Goal: Task Accomplishment & Management: Complete application form

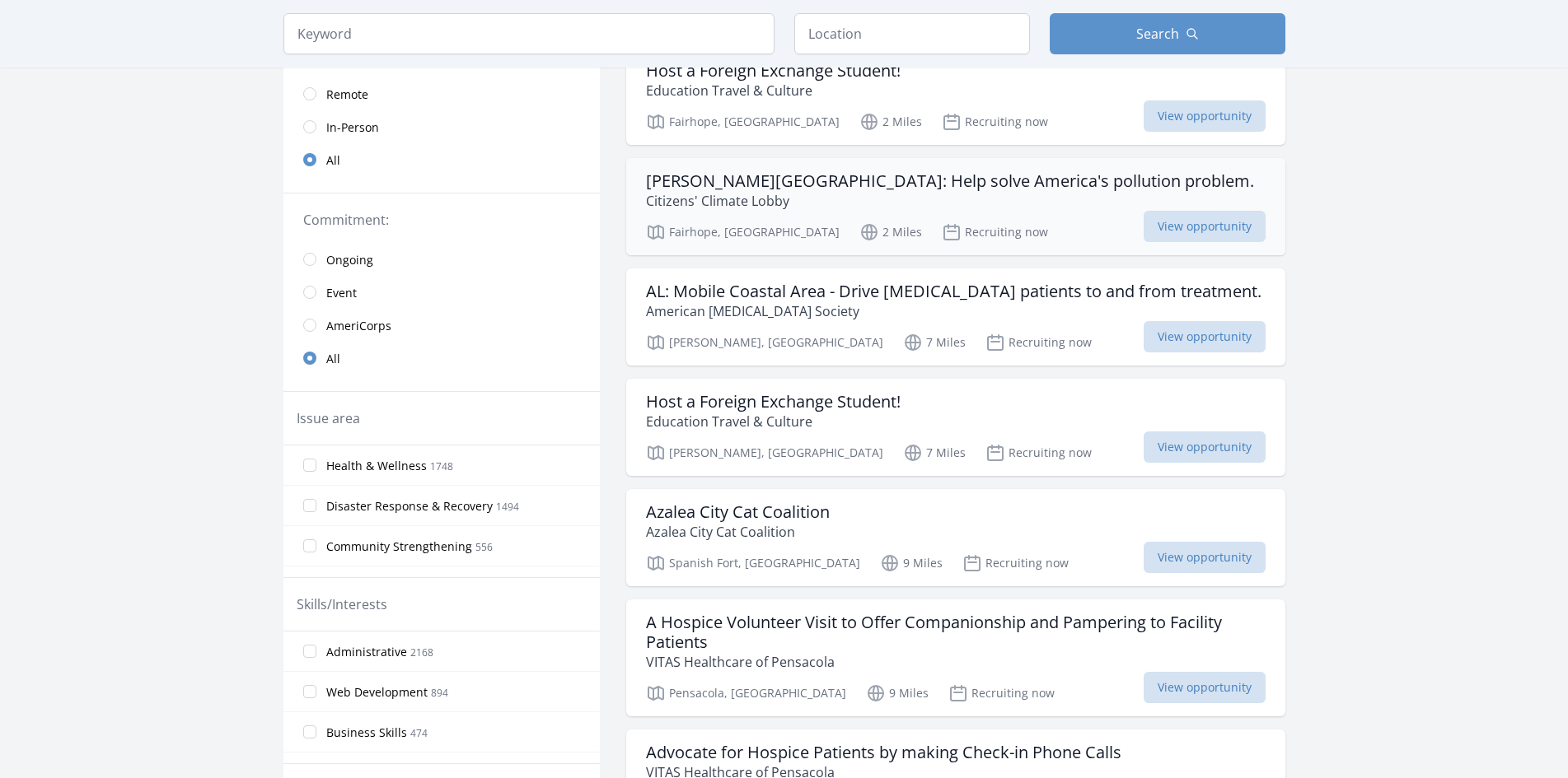
scroll to position [165, 0]
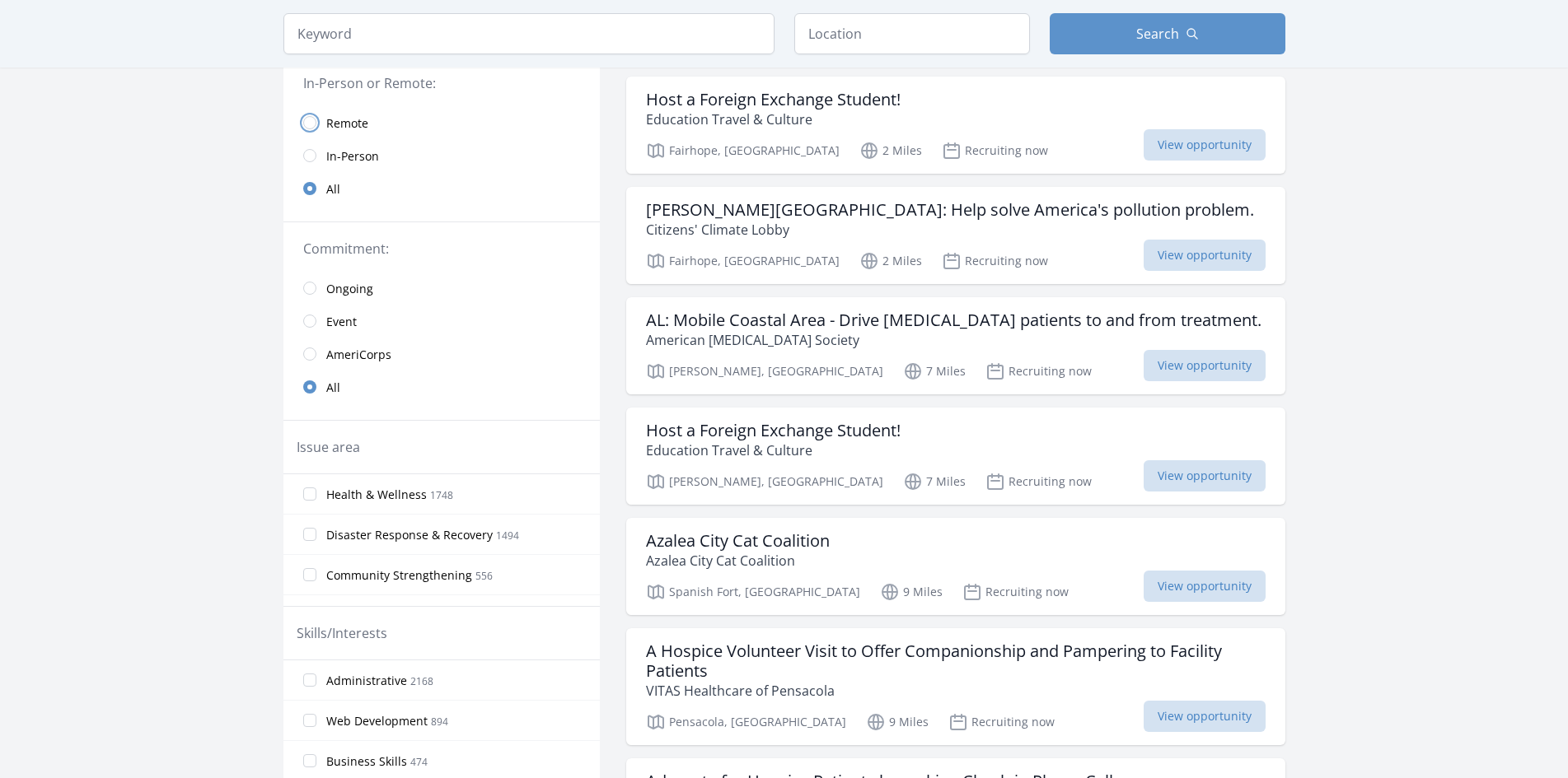
click at [303, 129] on input "radio" at bounding box center [310, 122] width 13 height 13
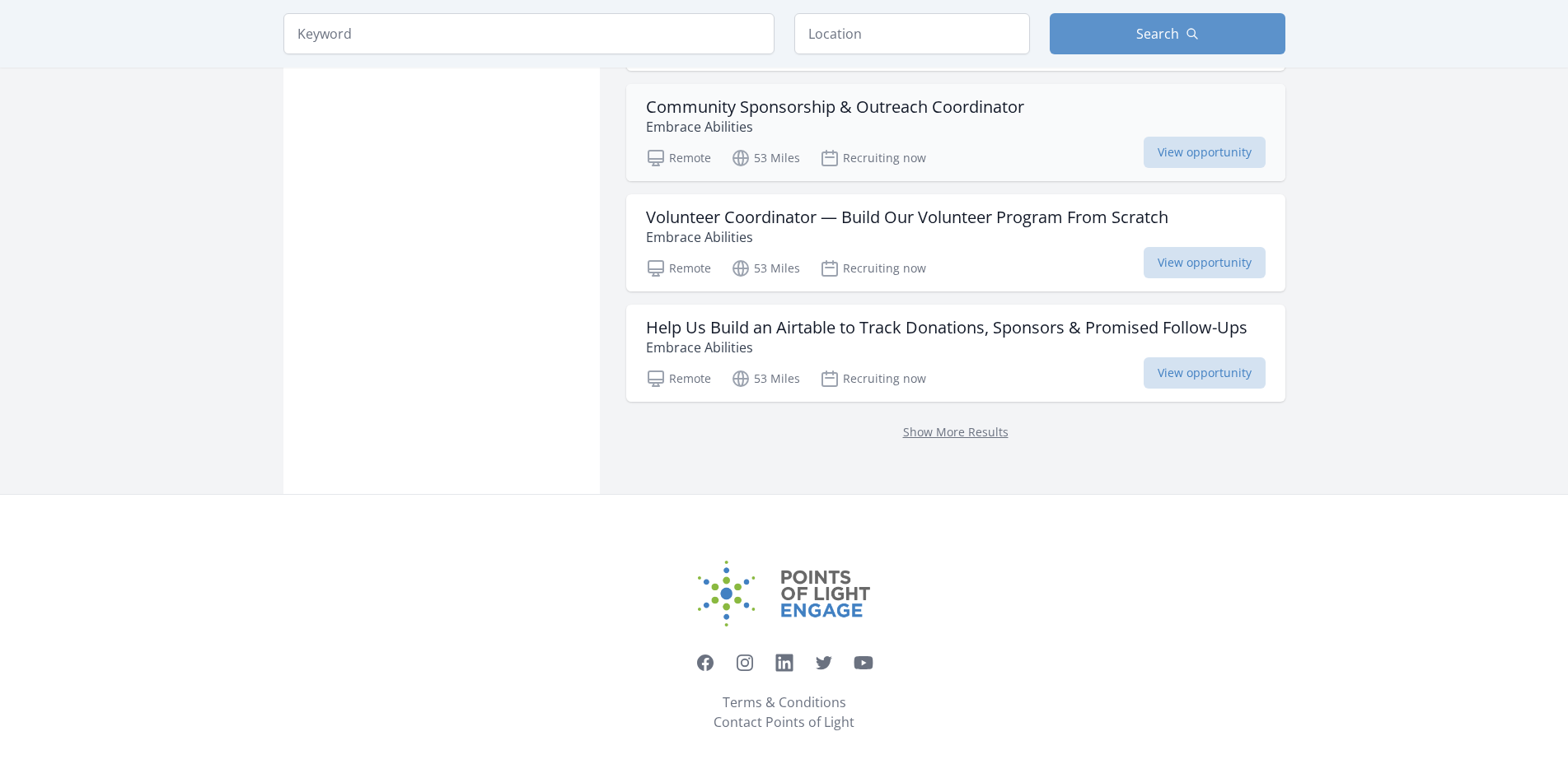
scroll to position [2306, 0]
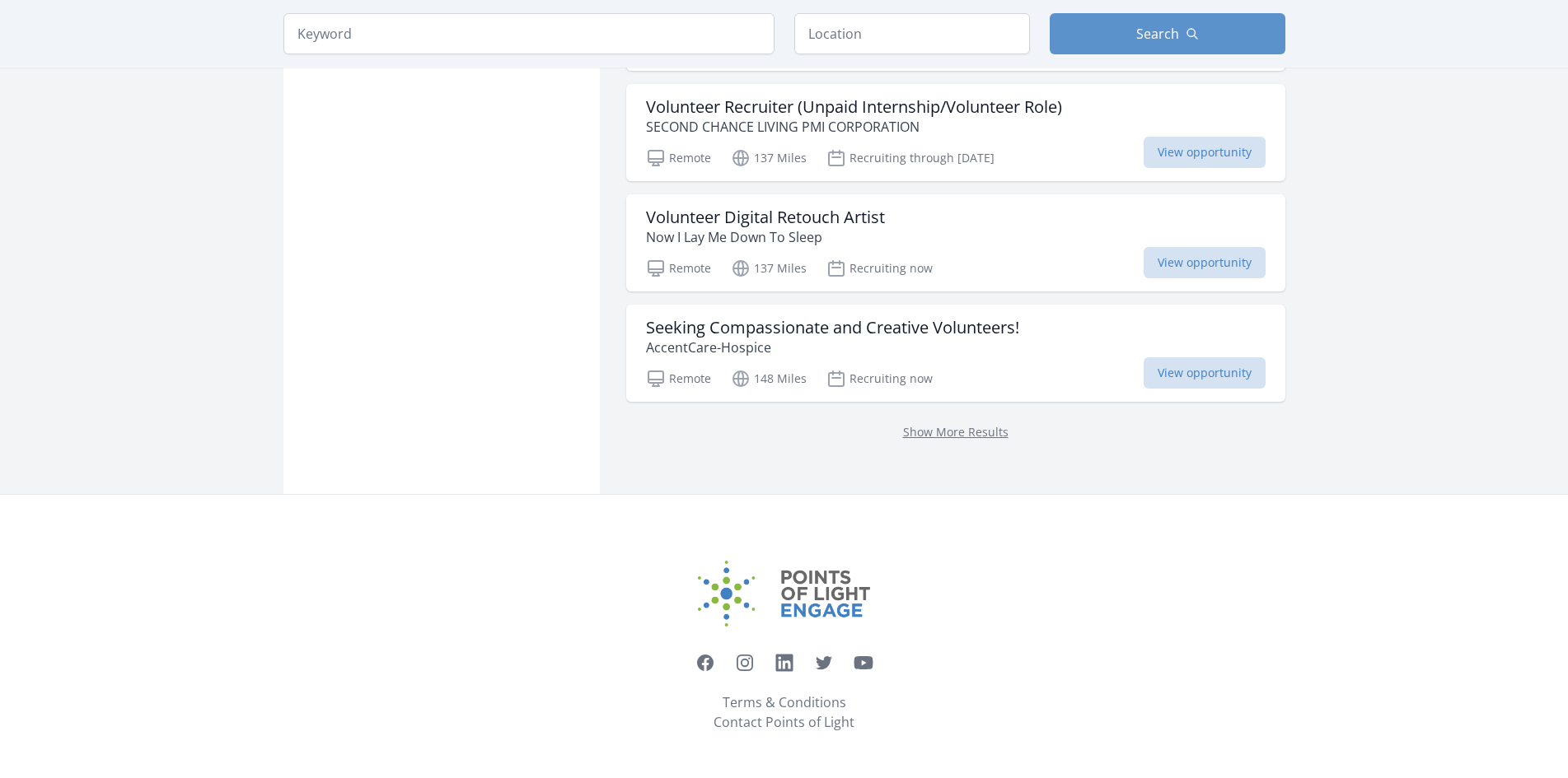
scroll to position [5106, 0]
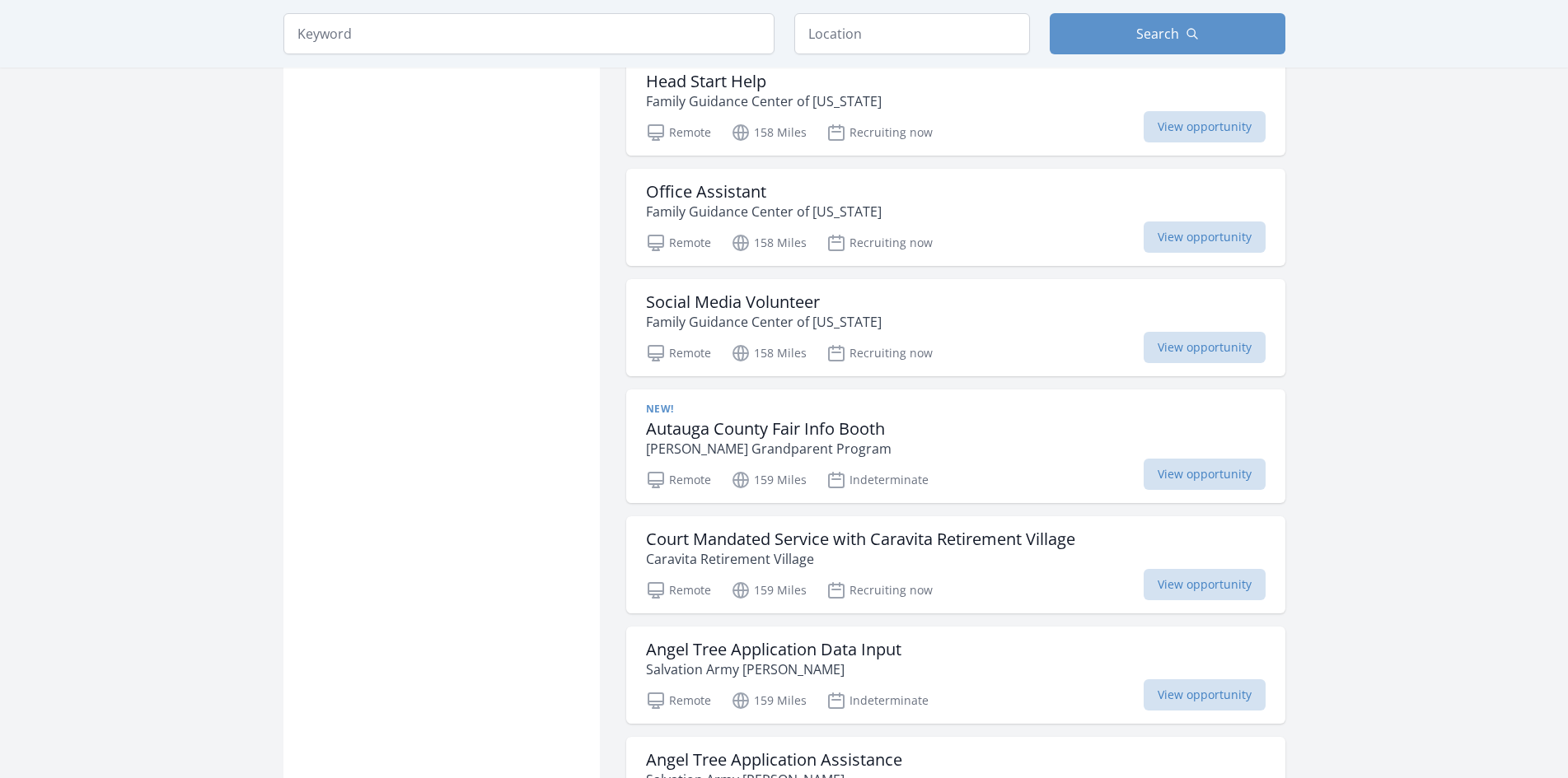
scroll to position [5683, 0]
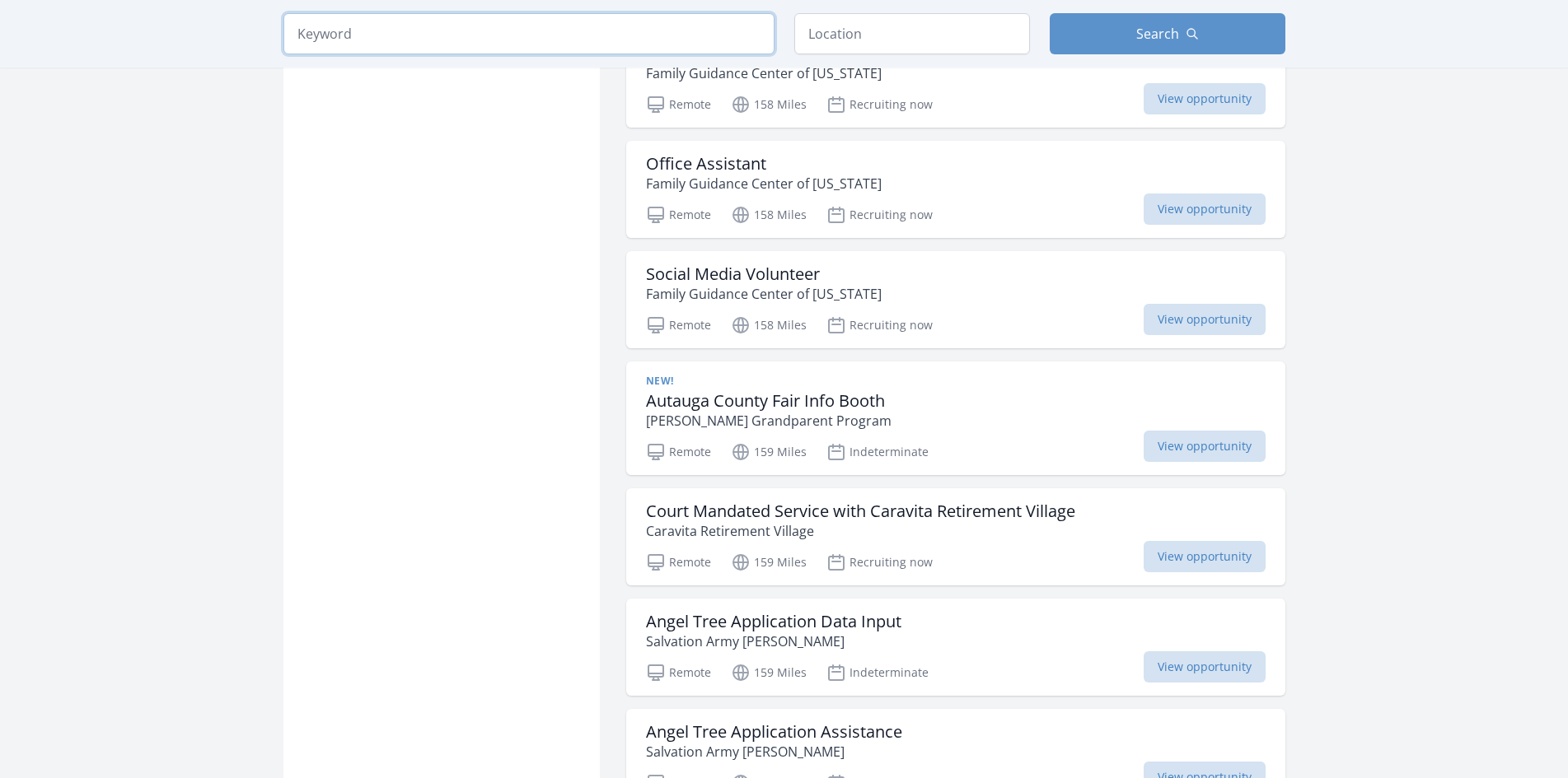
click at [283, 34] on input "search" at bounding box center [528, 33] width 491 height 41
click button "submit" at bounding box center [0, 0] width 0 height 0
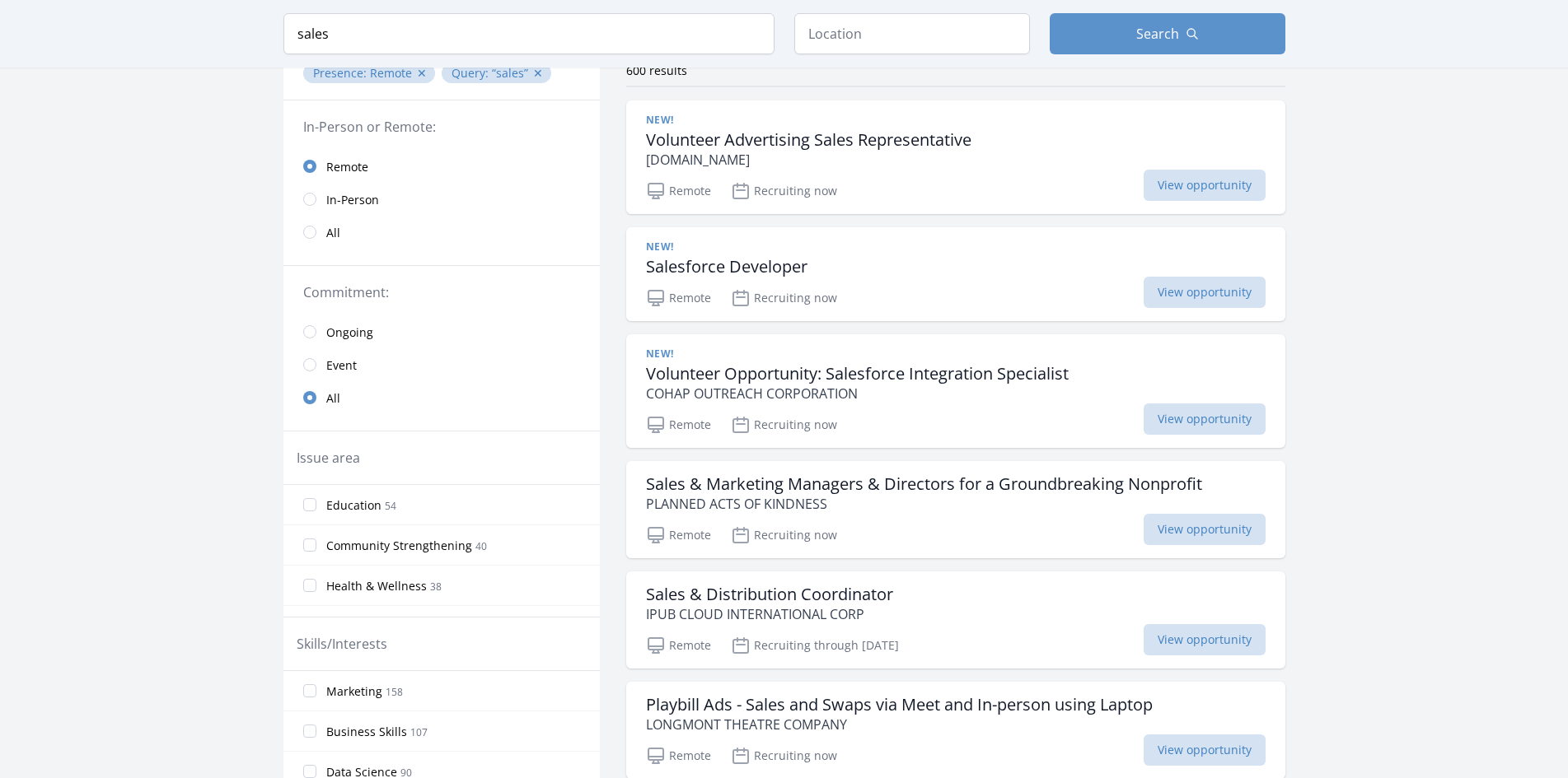
scroll to position [46, 0]
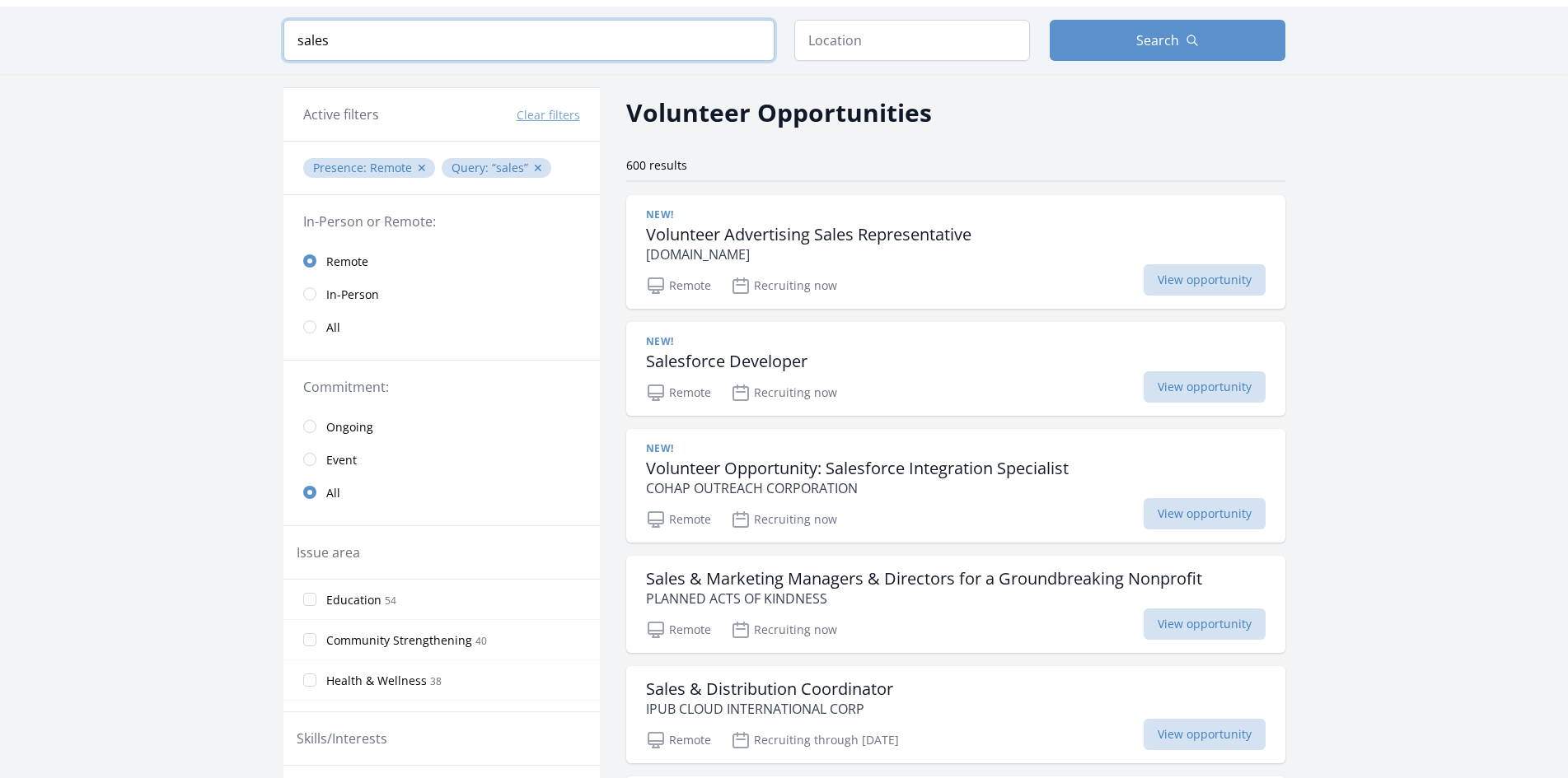
click at [477, 61] on input "sales" at bounding box center [528, 40] width 491 height 41
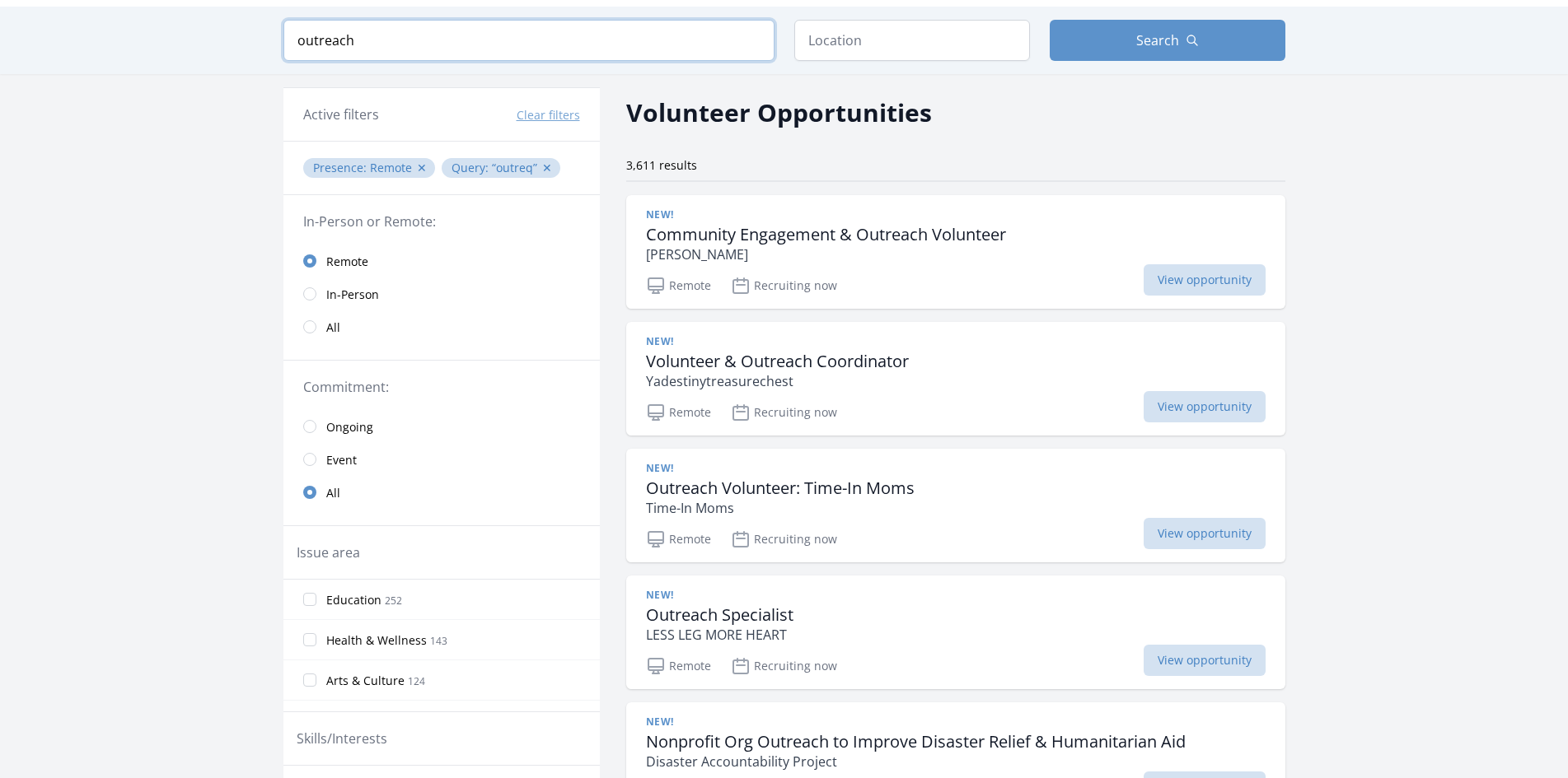
type input "outreach"
click button "submit" at bounding box center [0, 0] width 0 height 0
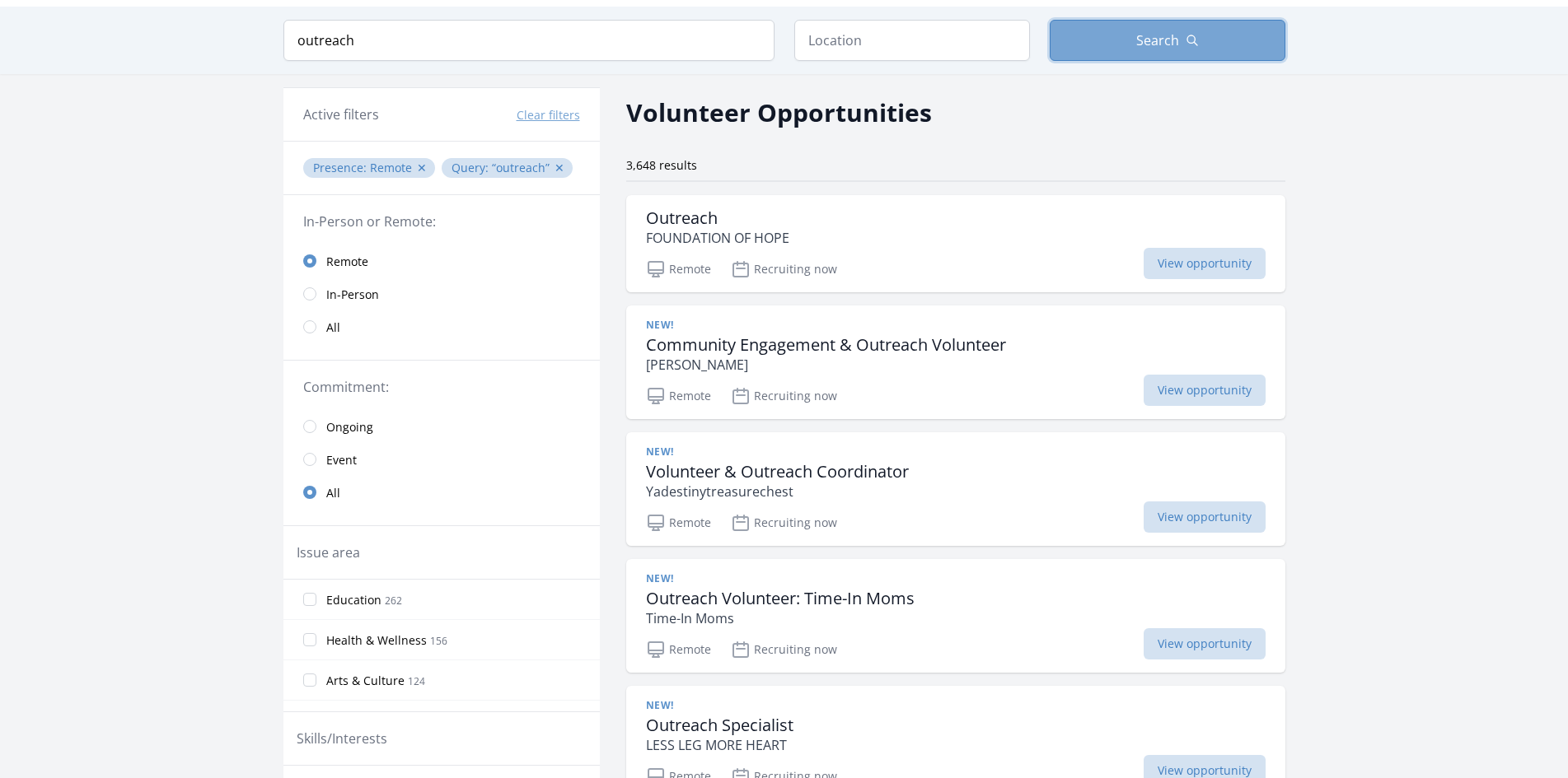
click at [1285, 58] on button "Search" at bounding box center [1167, 40] width 236 height 41
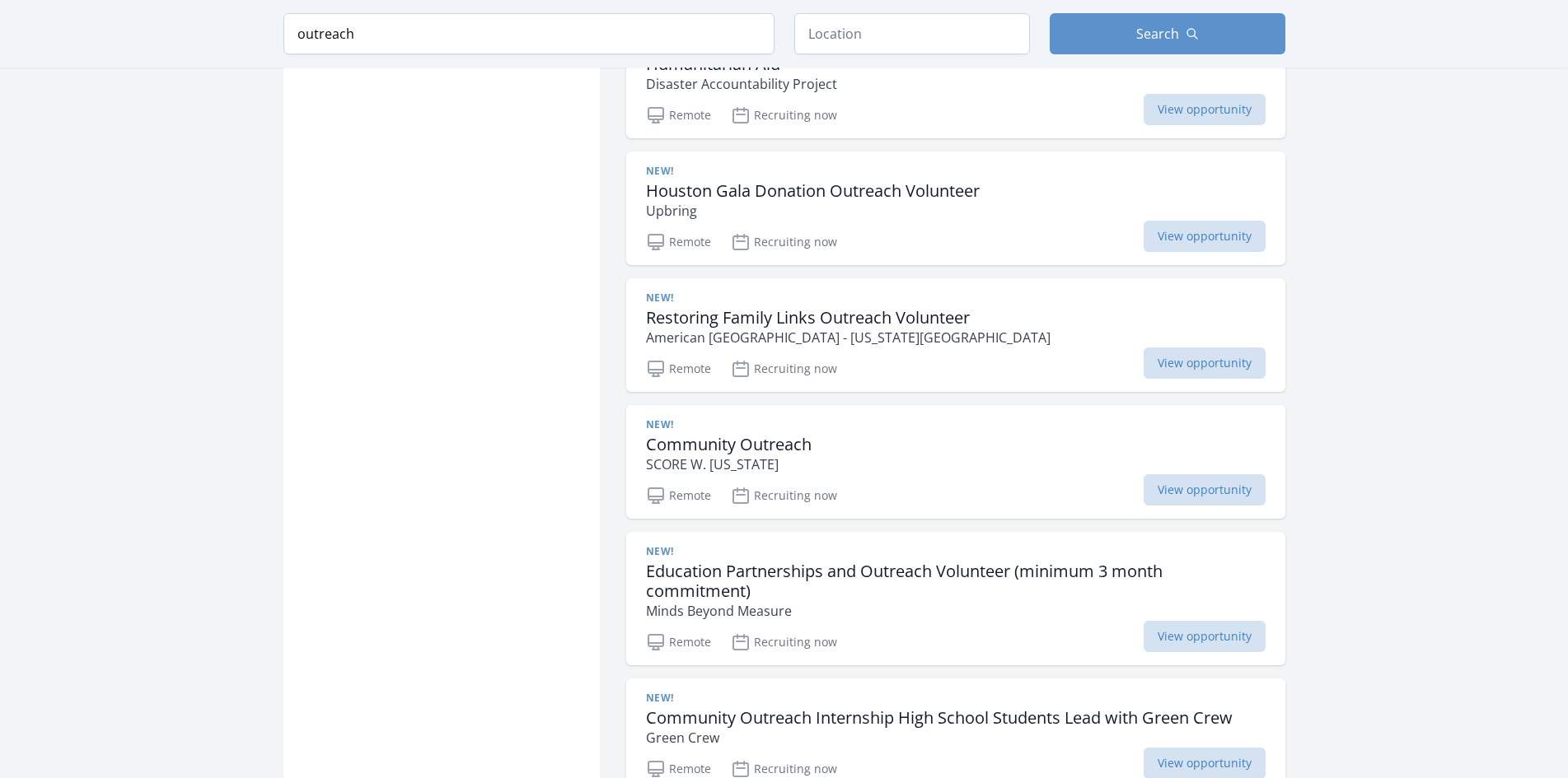
scroll to position [1199, 0]
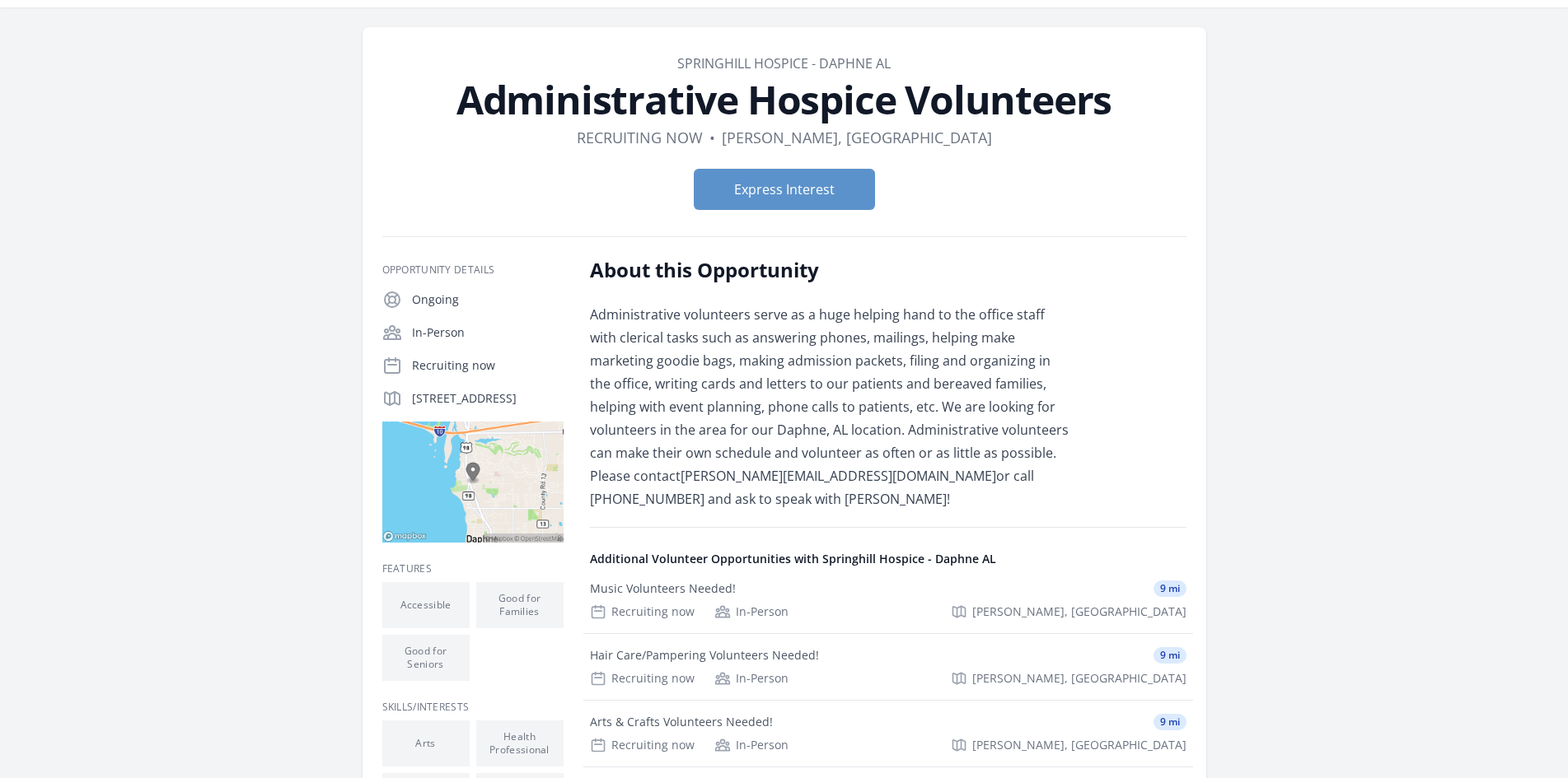
scroll to position [165, 0]
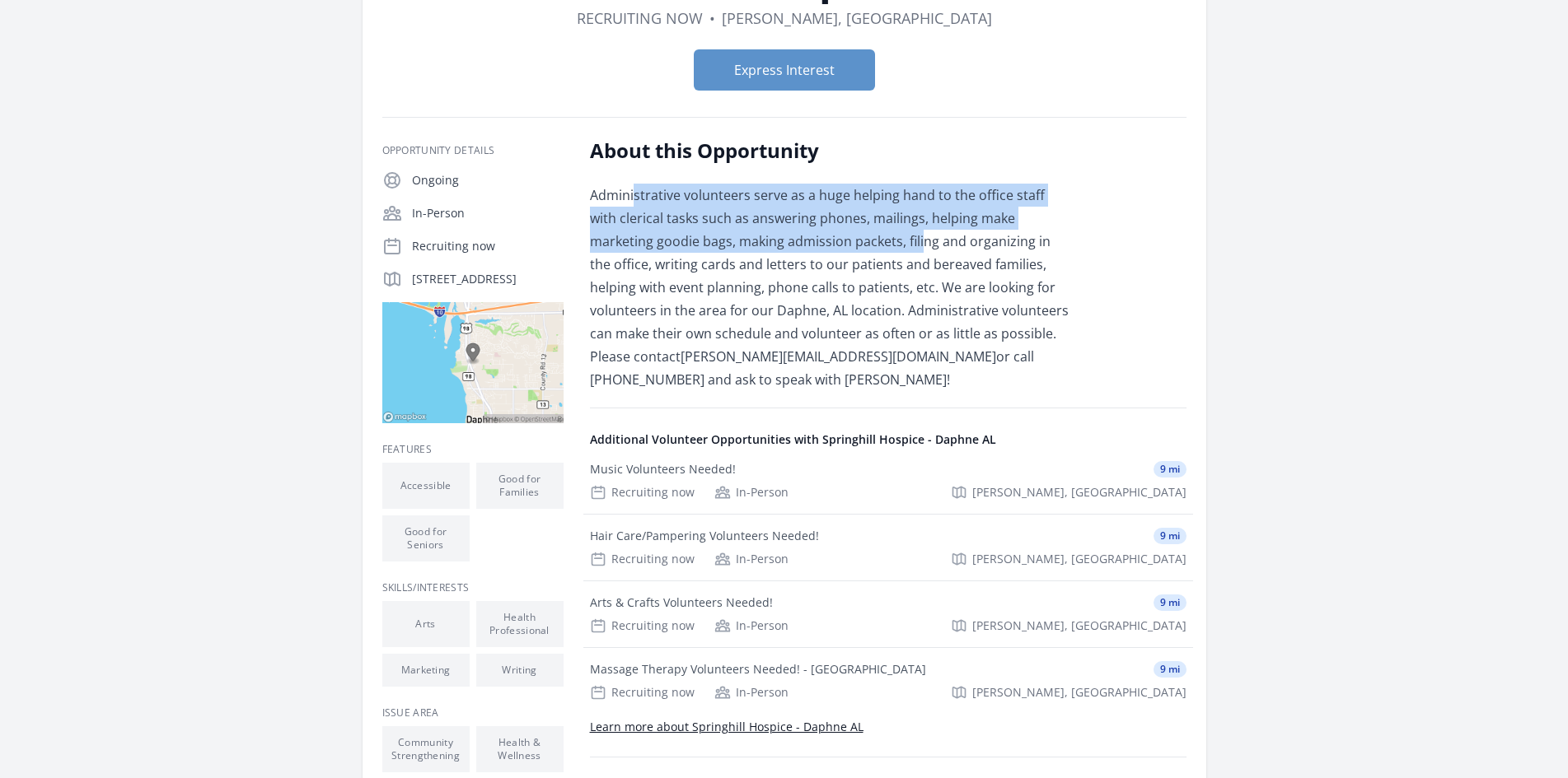
drag, startPoint x: 597, startPoint y: 282, endPoint x: 869, endPoint y: 337, distance: 277.5
click at [869, 337] on p "Administrative volunteers serve as a huge helping hand to the office staff with…" at bounding box center [831, 287] width 482 height 207
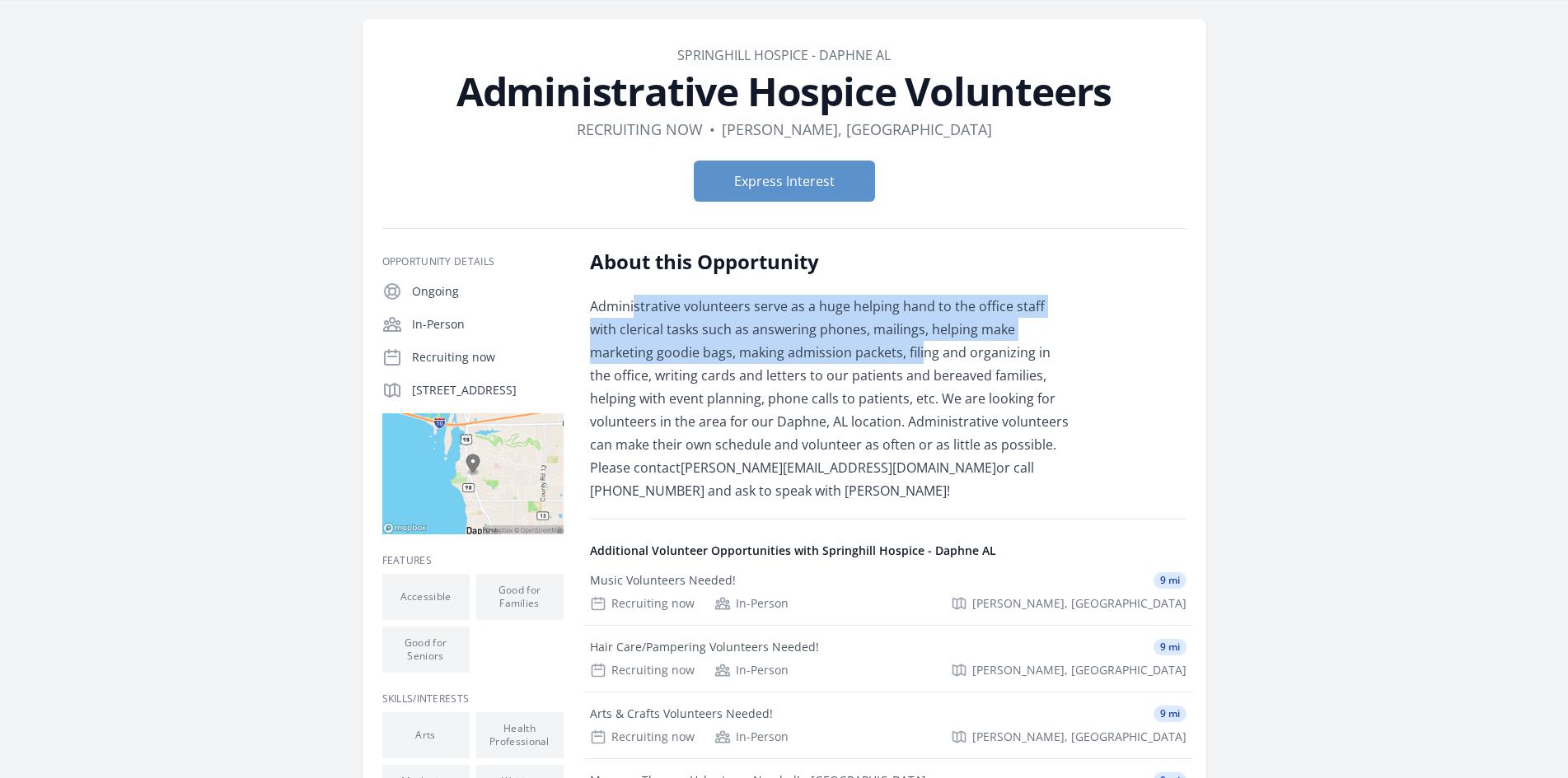
scroll to position [82, 0]
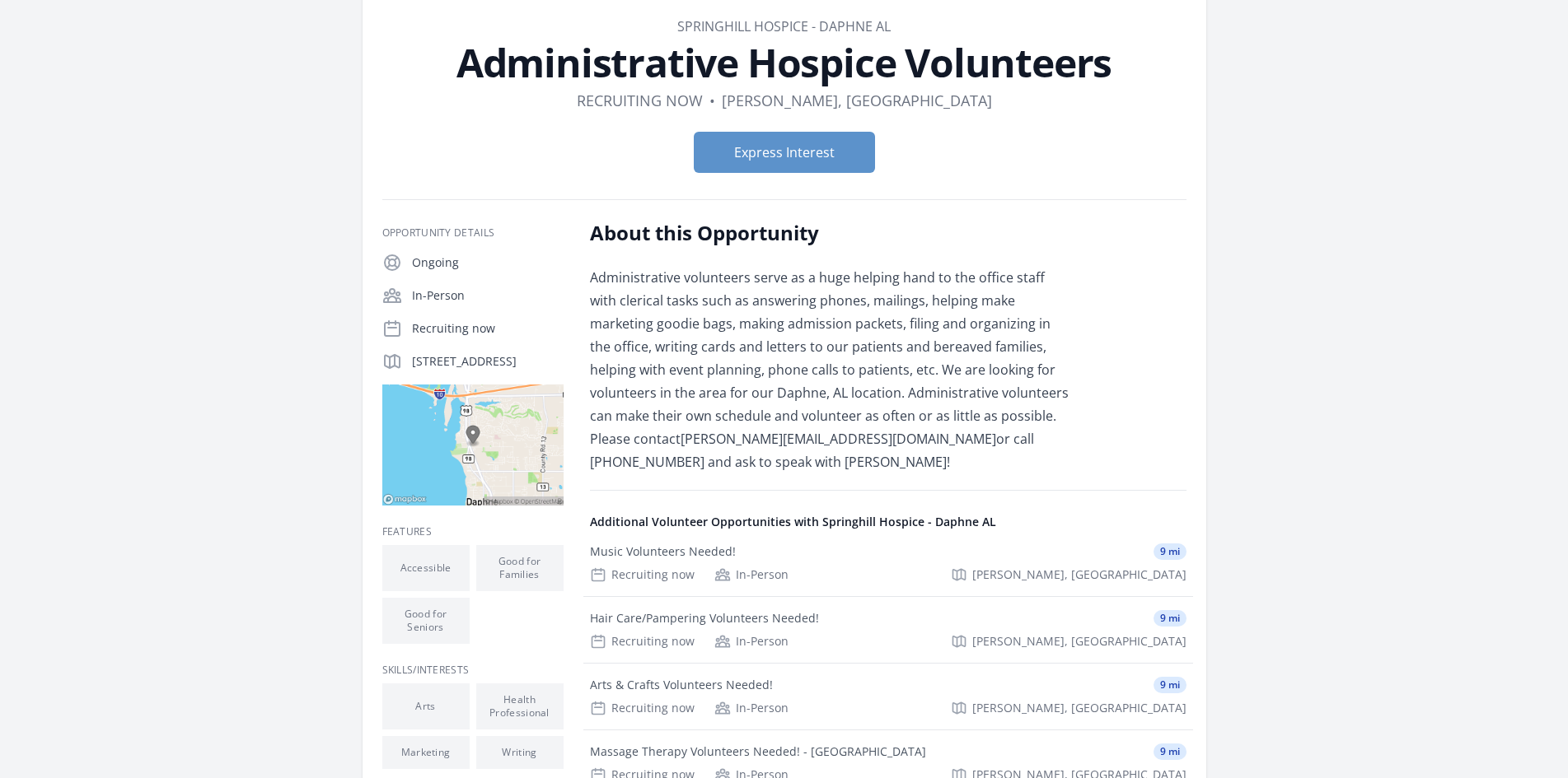
click at [917, 426] on p "Administrative volunteers serve as a huge helping hand to the office staff with…" at bounding box center [831, 369] width 482 height 207
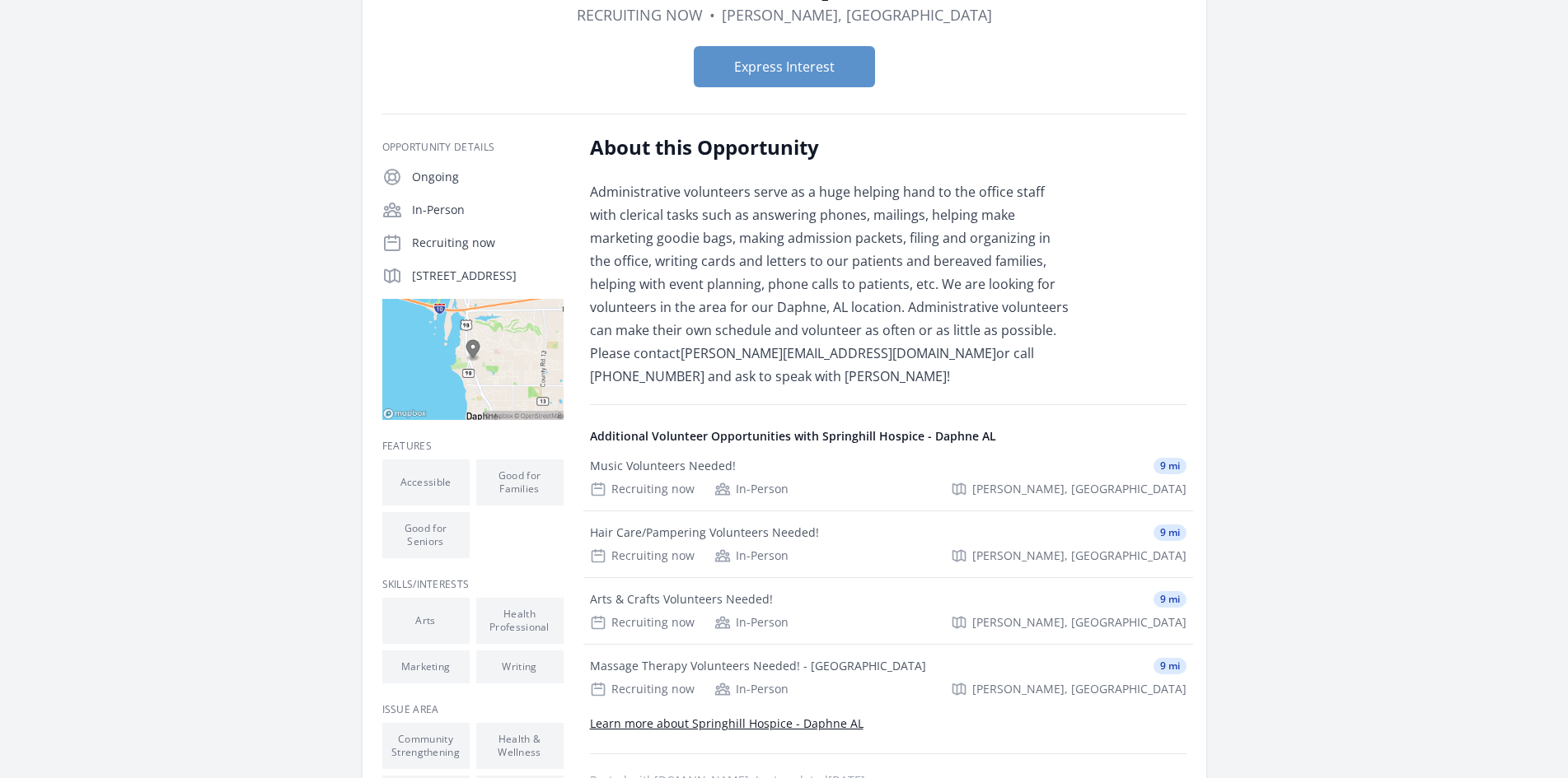
scroll to position [247, 0]
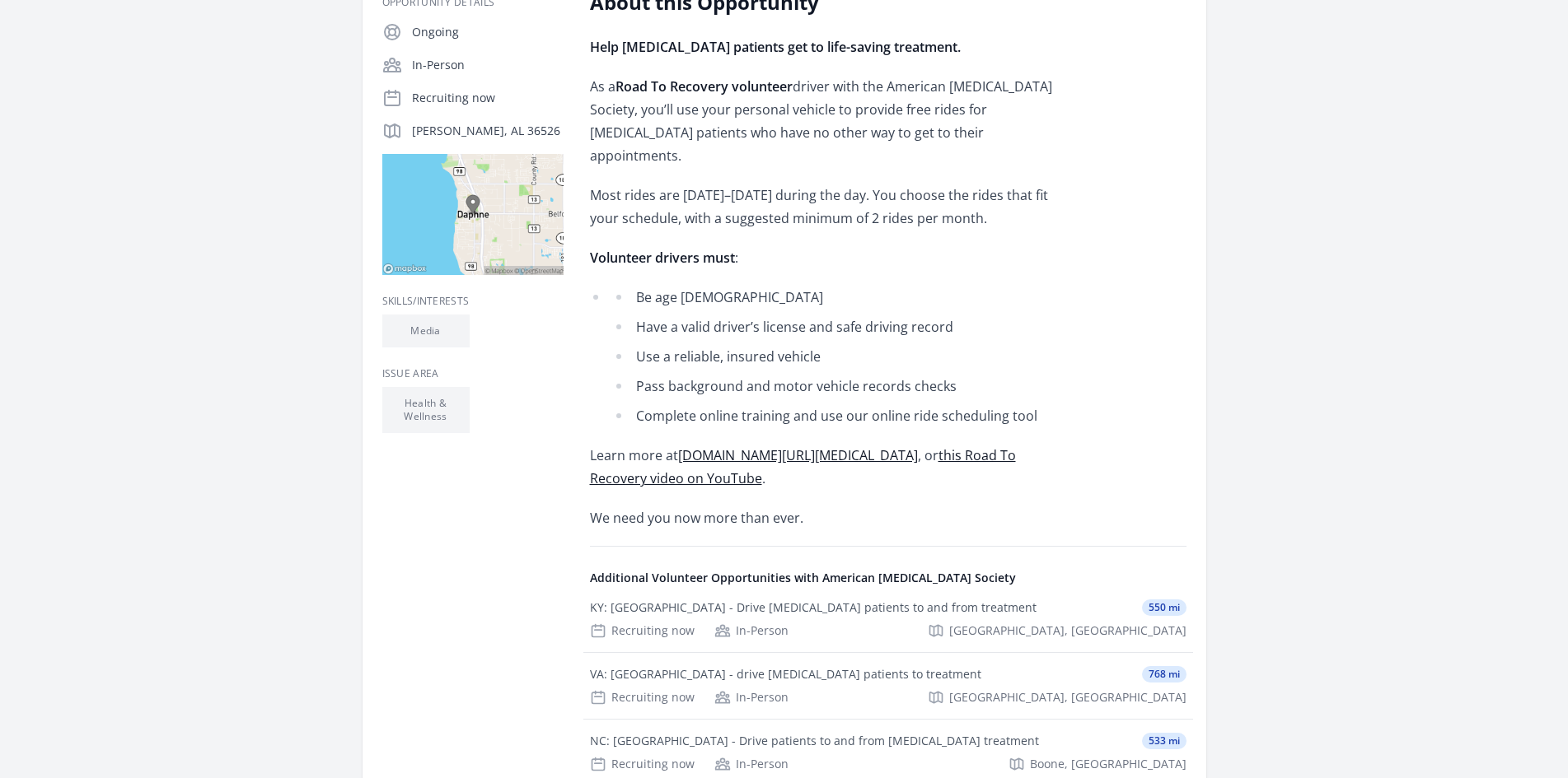
scroll to position [411, 0]
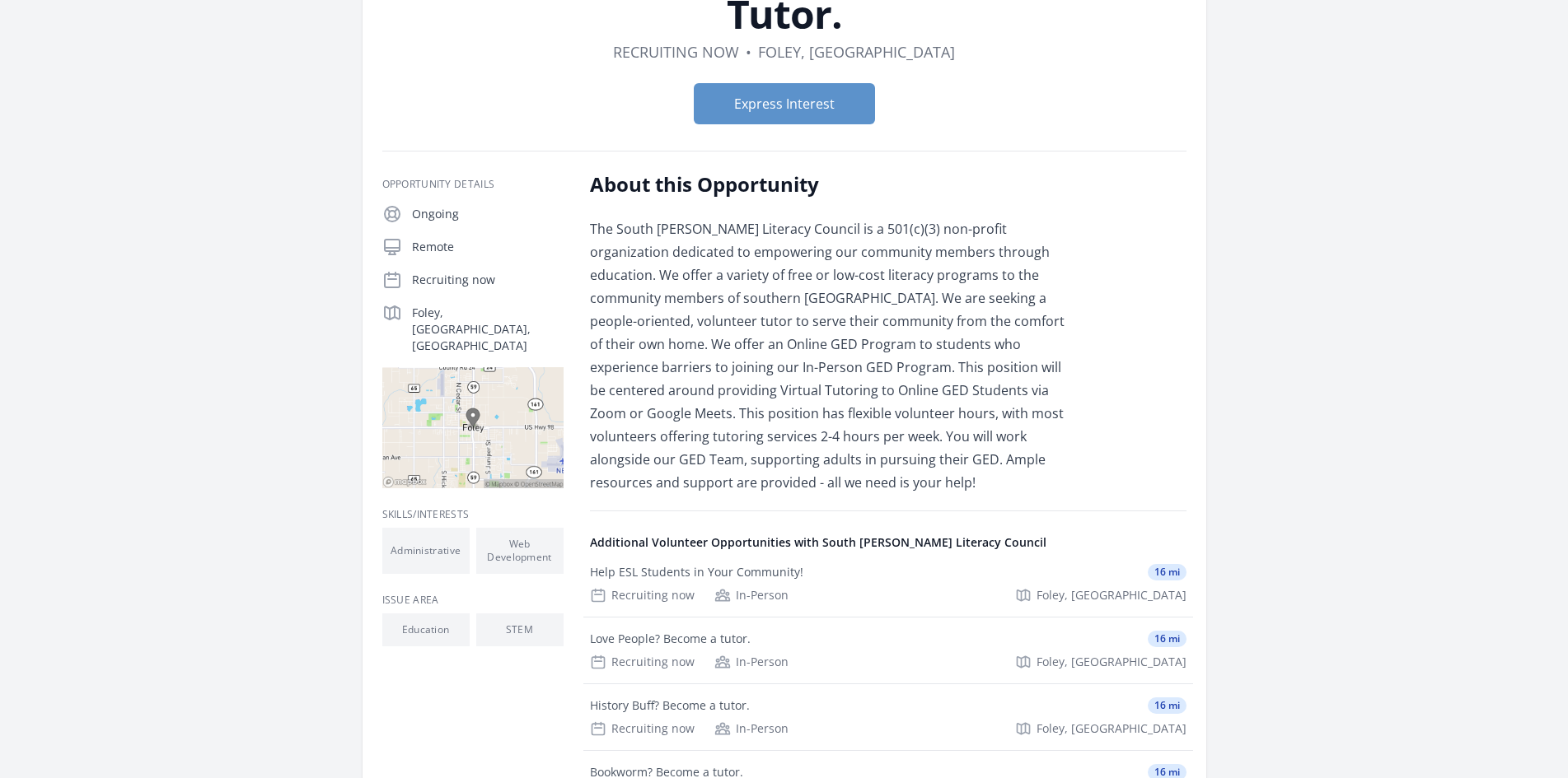
scroll to position [247, 0]
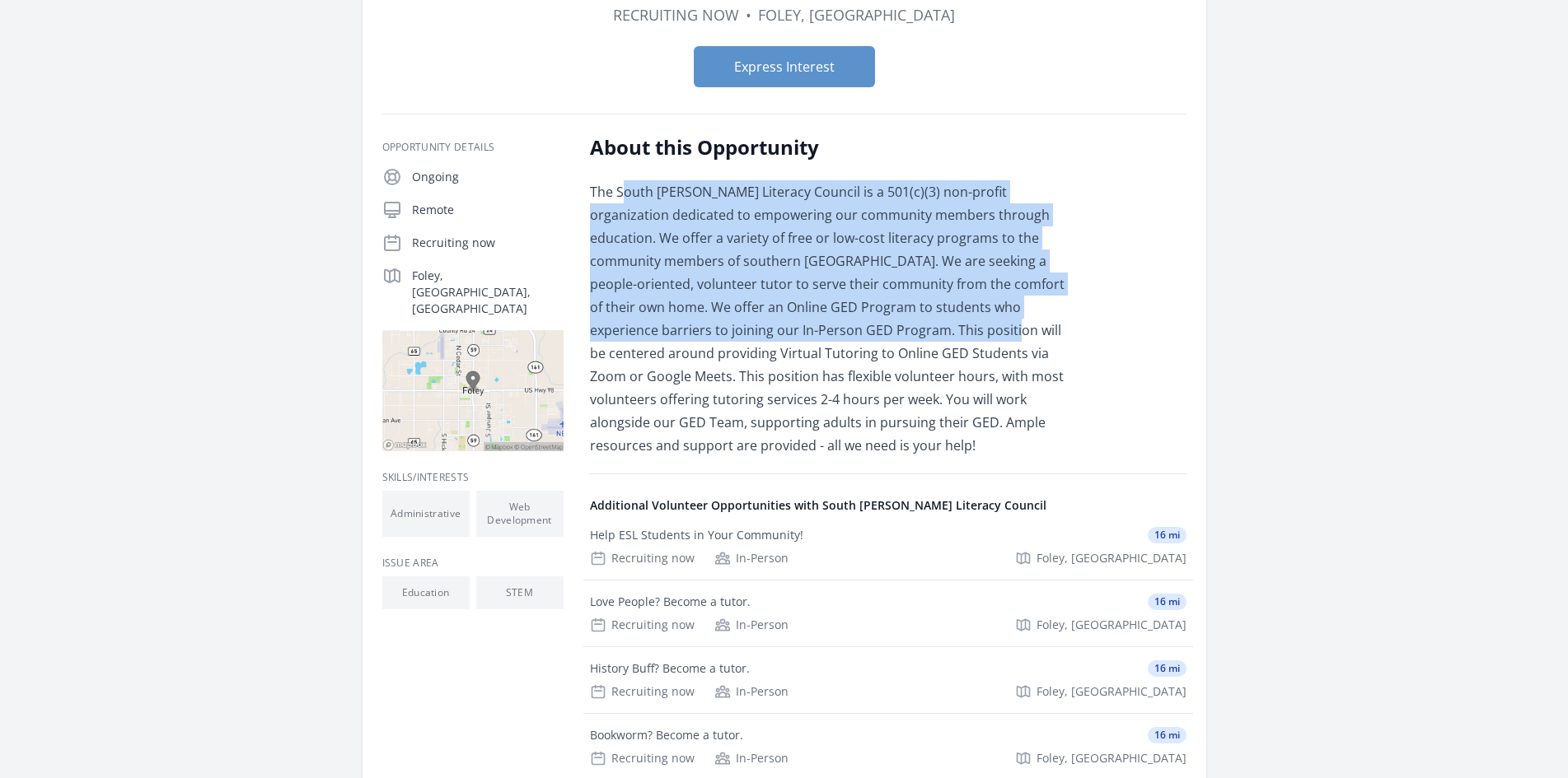
drag, startPoint x: 637, startPoint y: 291, endPoint x: 758, endPoint y: 487, distance: 230.3
click at [792, 457] on p "The South Baldwin Literacy Council is a 501(c)(3) non-profit organization dedic…" at bounding box center [831, 319] width 482 height 277
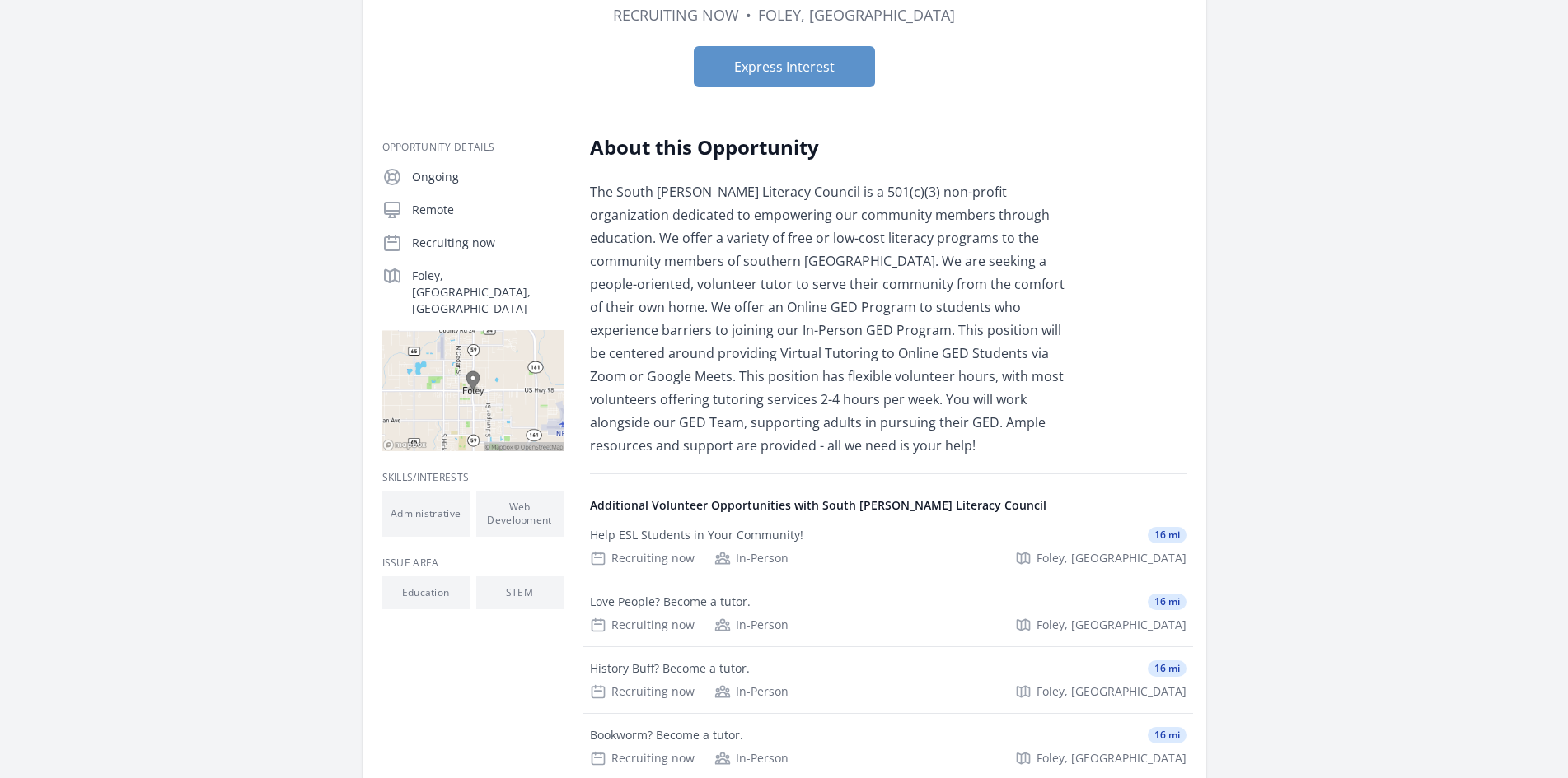
click at [747, 457] on p "The South Baldwin Literacy Council is a 501(c)(3) non-profit organization dedic…" at bounding box center [831, 319] width 482 height 277
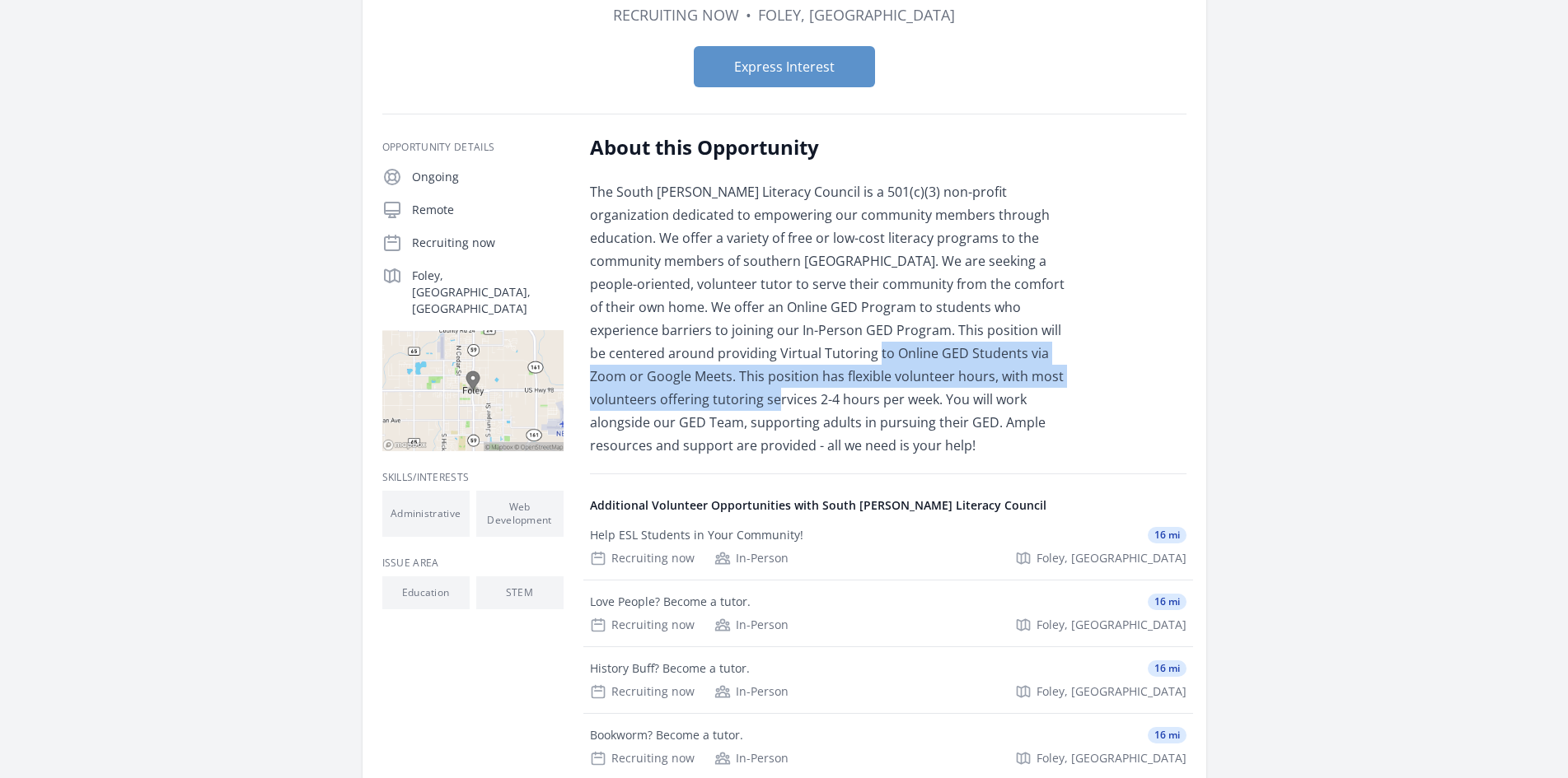
drag, startPoint x: 757, startPoint y: 496, endPoint x: 1111, endPoint y: 527, distance: 355.4
click at [1071, 457] on p "The South Baldwin Literacy Council is a 501(c)(3) non-profit organization dedic…" at bounding box center [831, 319] width 482 height 277
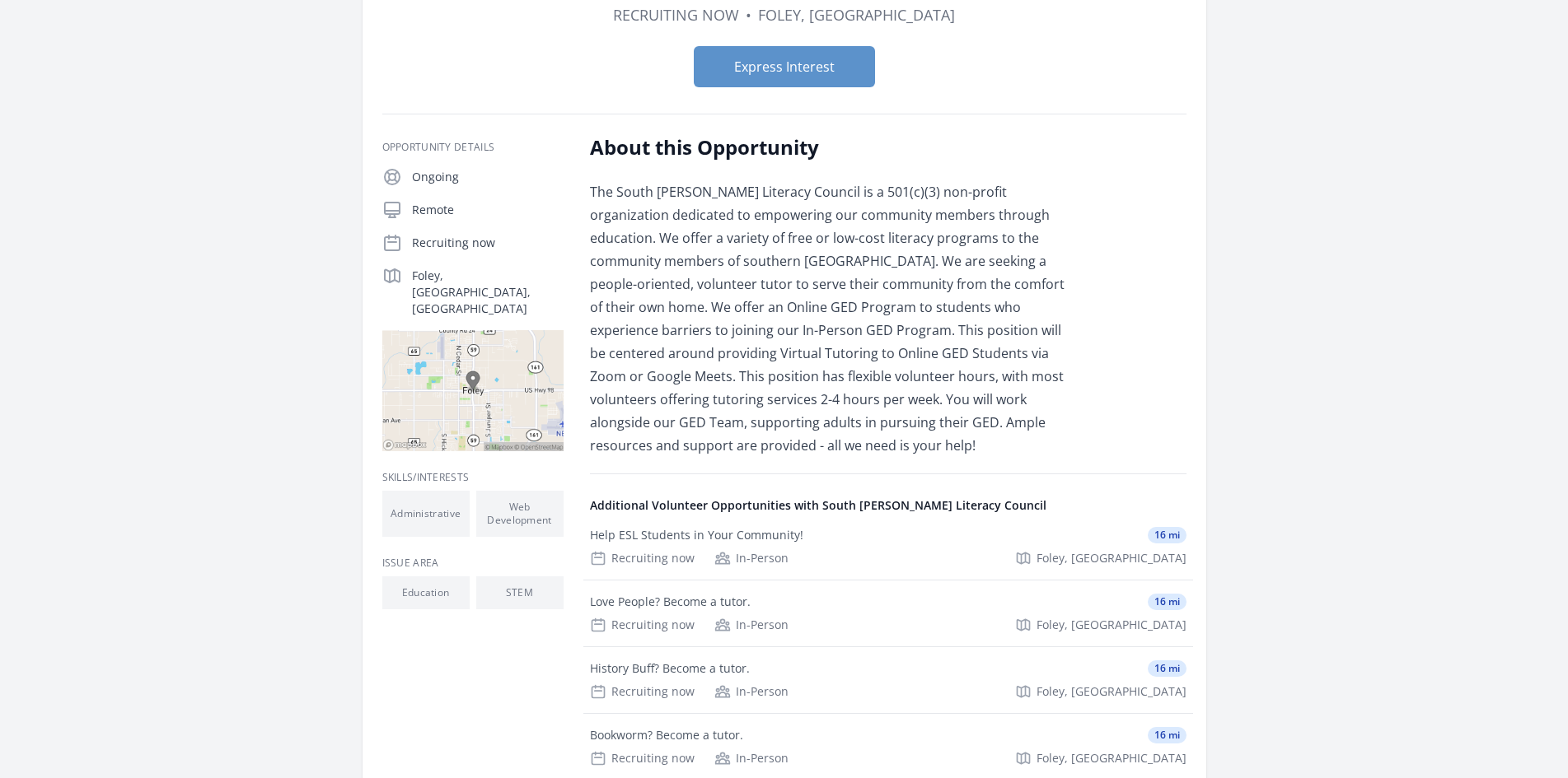
click at [976, 457] on p "The South Baldwin Literacy Council is a 501(c)(3) non-profit organization dedic…" at bounding box center [831, 319] width 482 height 277
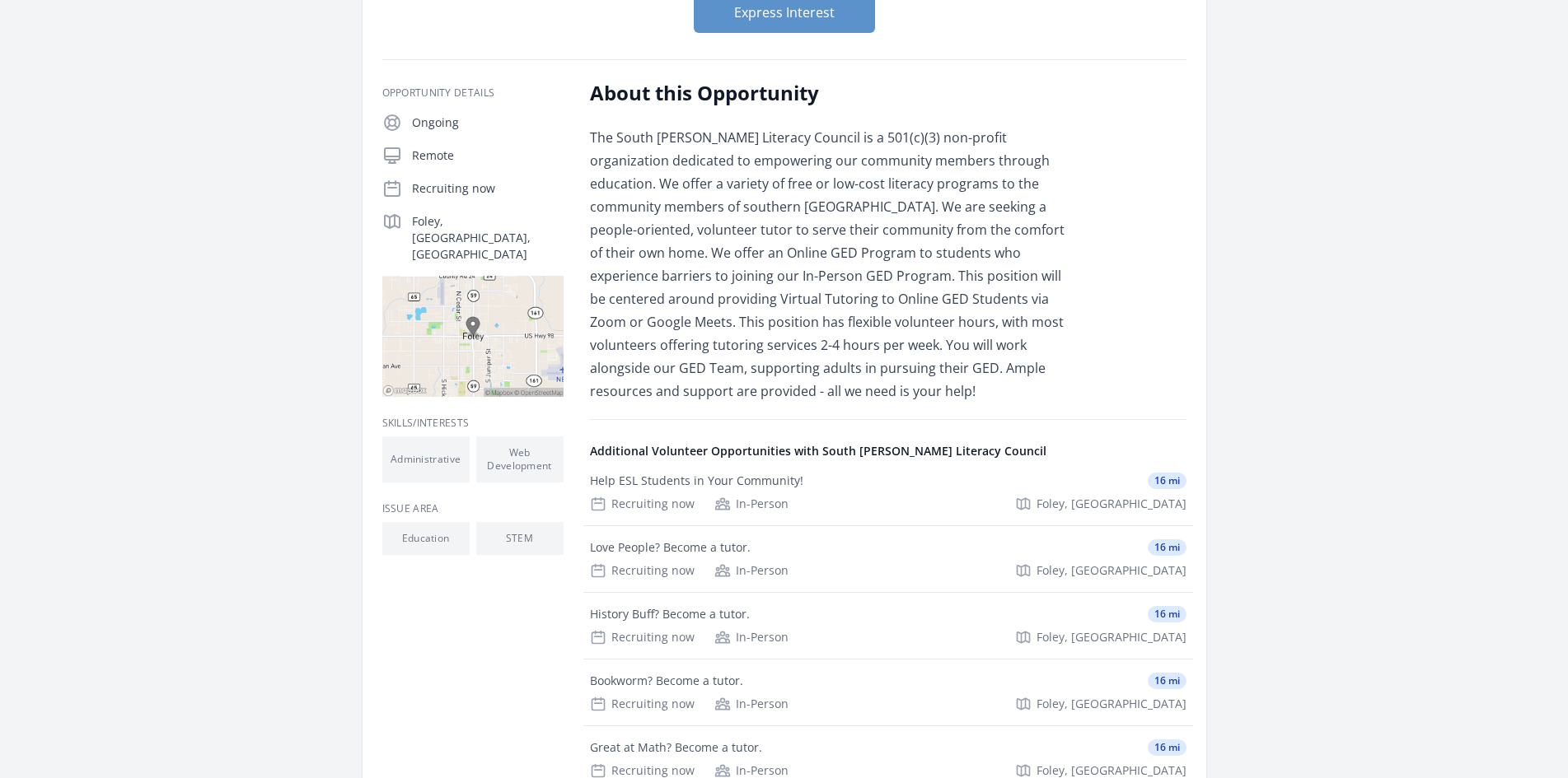
scroll to position [329, 0]
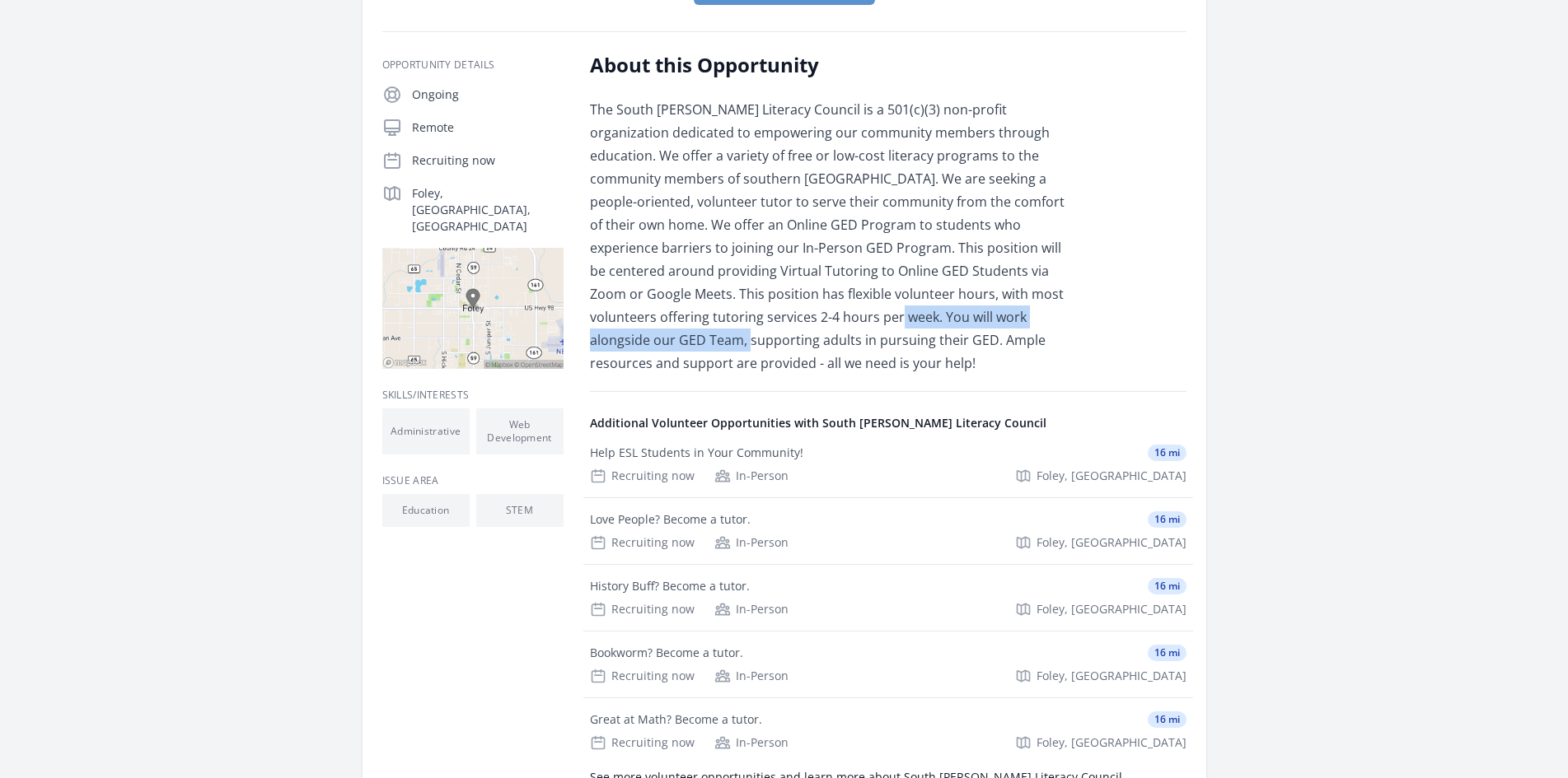
drag, startPoint x: 689, startPoint y: 477, endPoint x: 1051, endPoint y: 481, distance: 362.0
click at [1051, 375] on p "The South Baldwin Literacy Council is a 501(c)(3) non-profit organization dedic…" at bounding box center [831, 237] width 482 height 277
click at [955, 375] on p "The South Baldwin Literacy Council is a 501(c)(3) non-profit organization dedic…" at bounding box center [831, 237] width 482 height 277
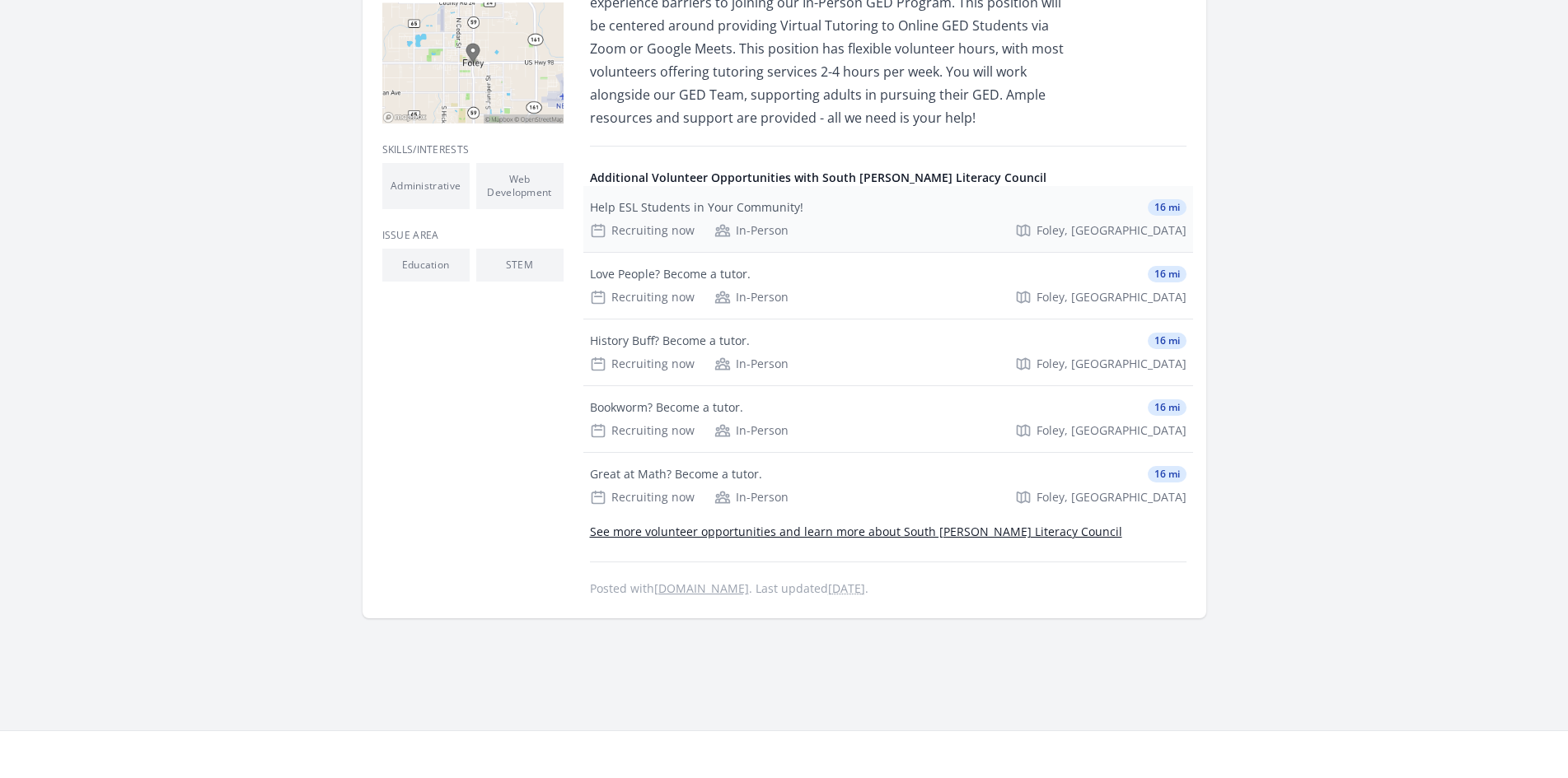
scroll to position [576, 0]
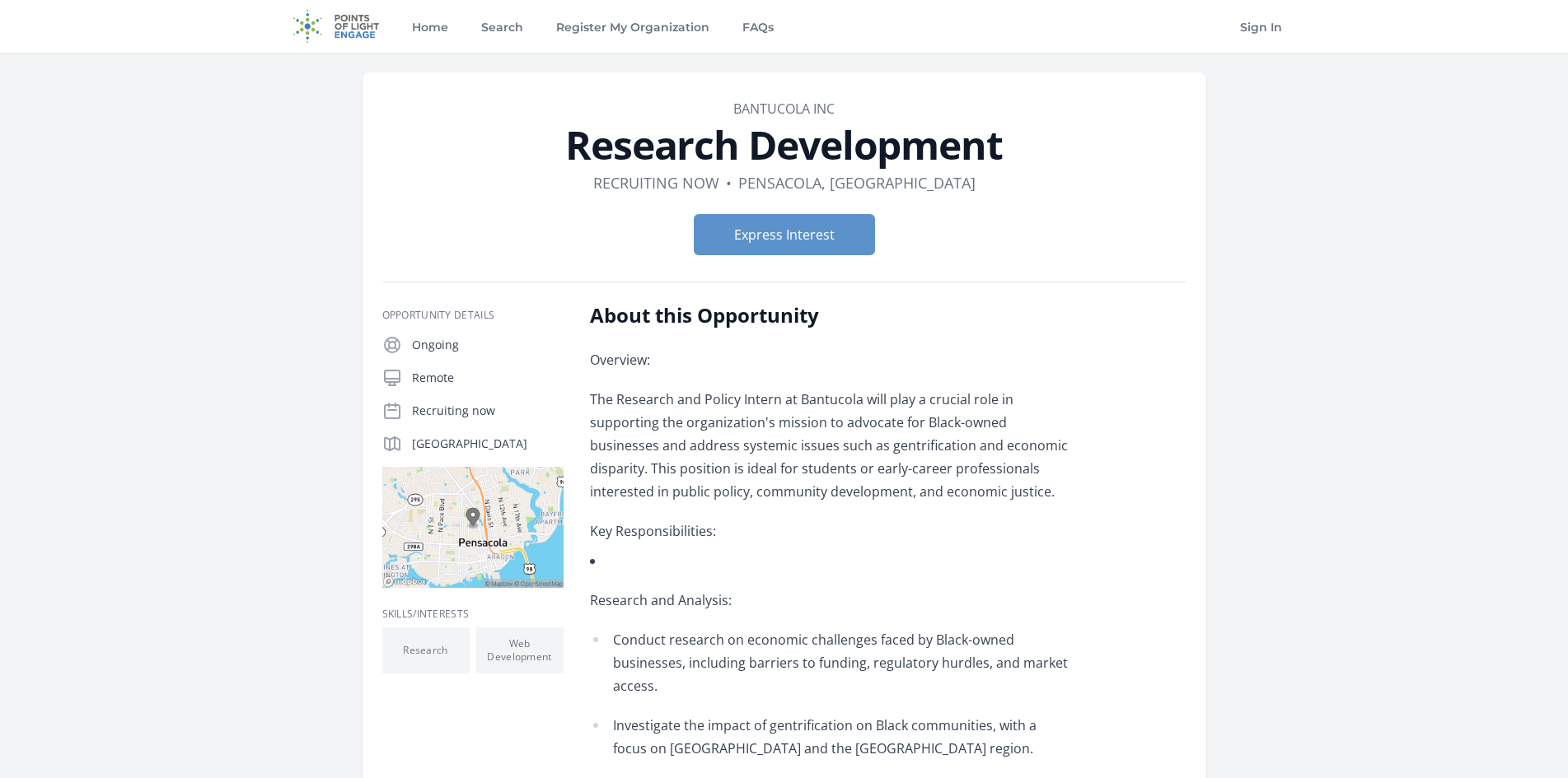
scroll to position [82, 0]
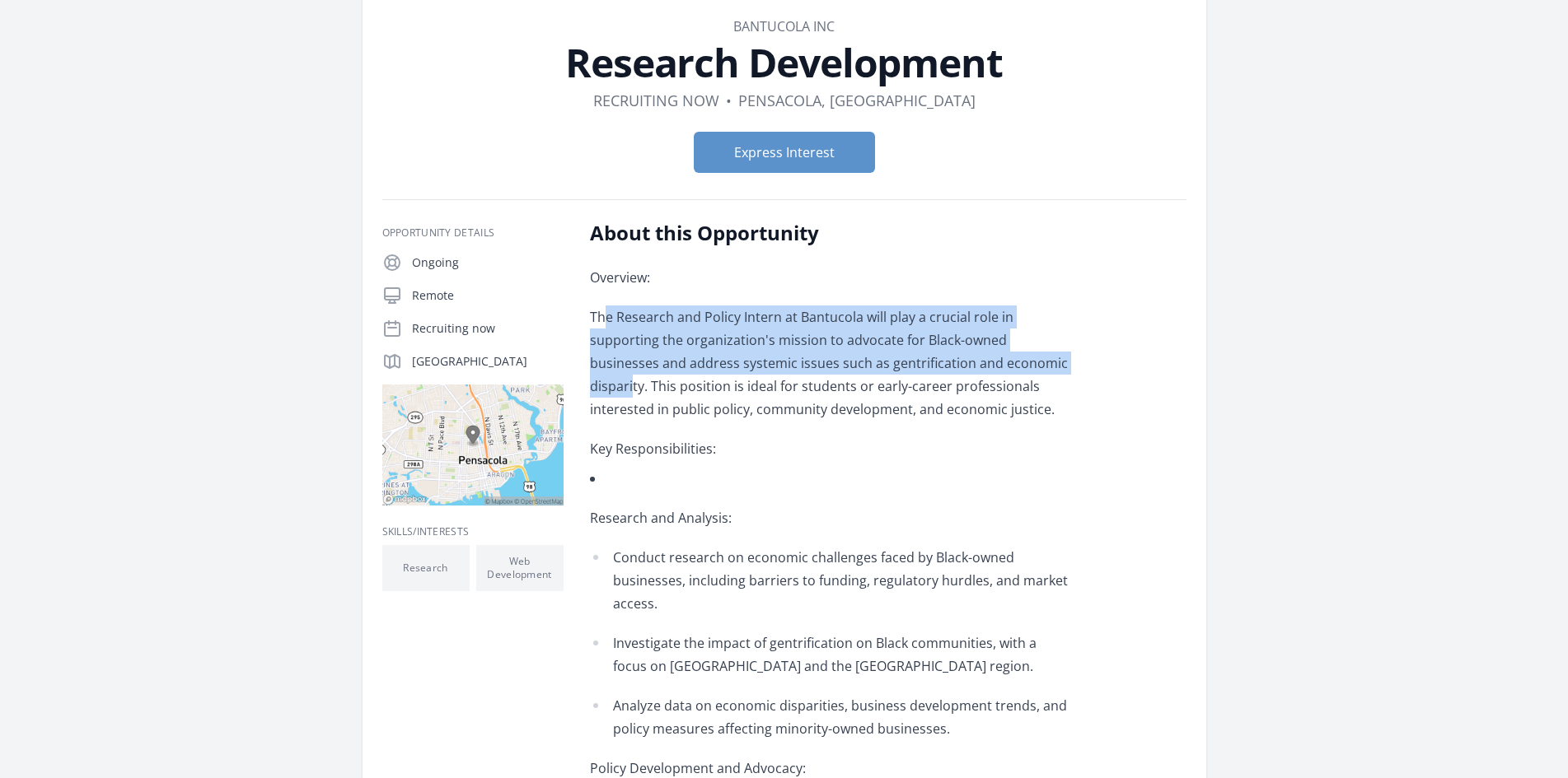
drag, startPoint x: 561, startPoint y: 410, endPoint x: 994, endPoint y: 470, distance: 437.1
click at [994, 421] on p "The Research and Policy Intern at Bantucola will play a crucial role in support…" at bounding box center [831, 363] width 482 height 115
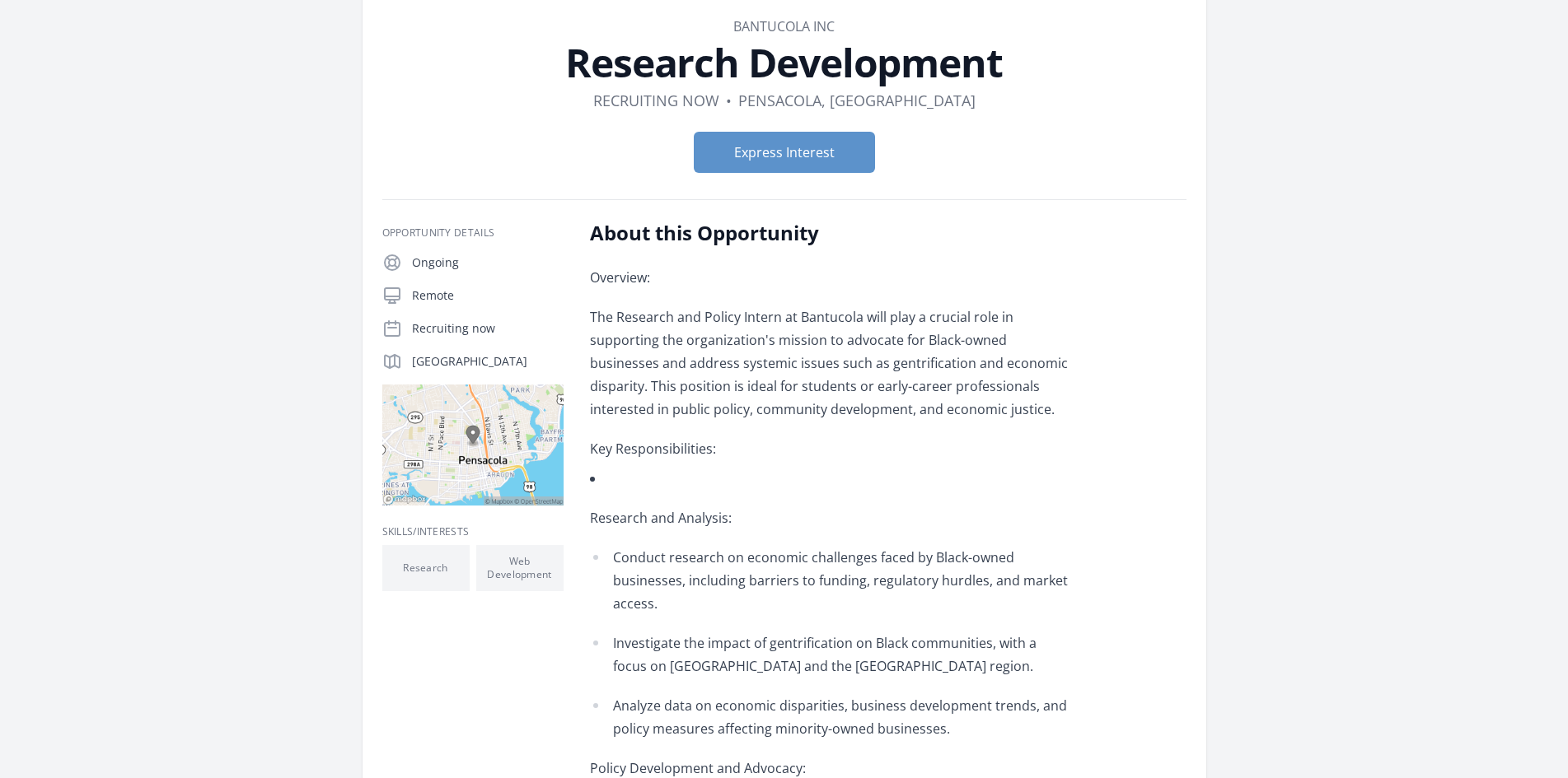
click at [846, 421] on p "The Research and Policy Intern at Bantucola will play a crucial role in support…" at bounding box center [831, 363] width 482 height 115
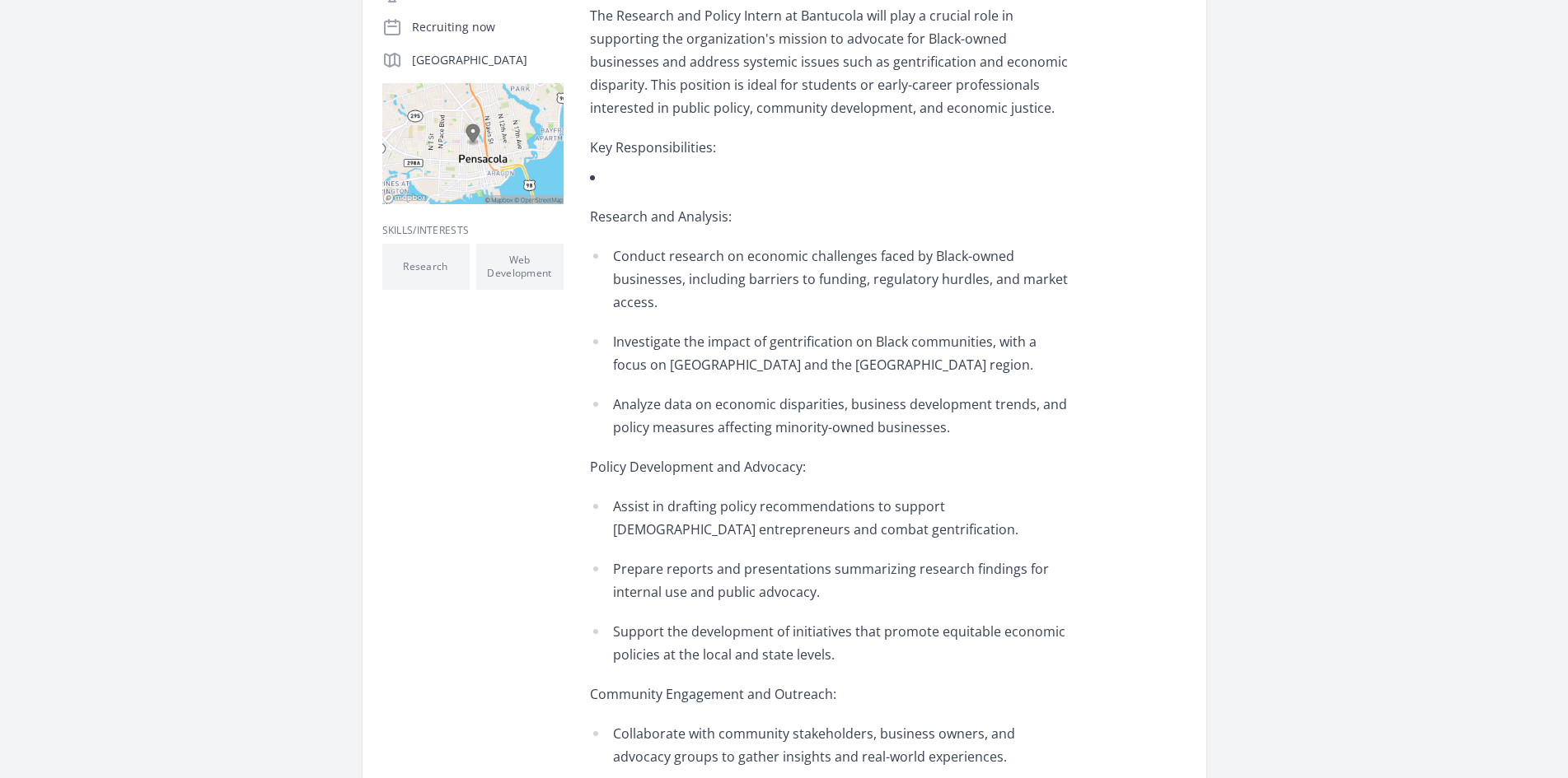
scroll to position [411, 0]
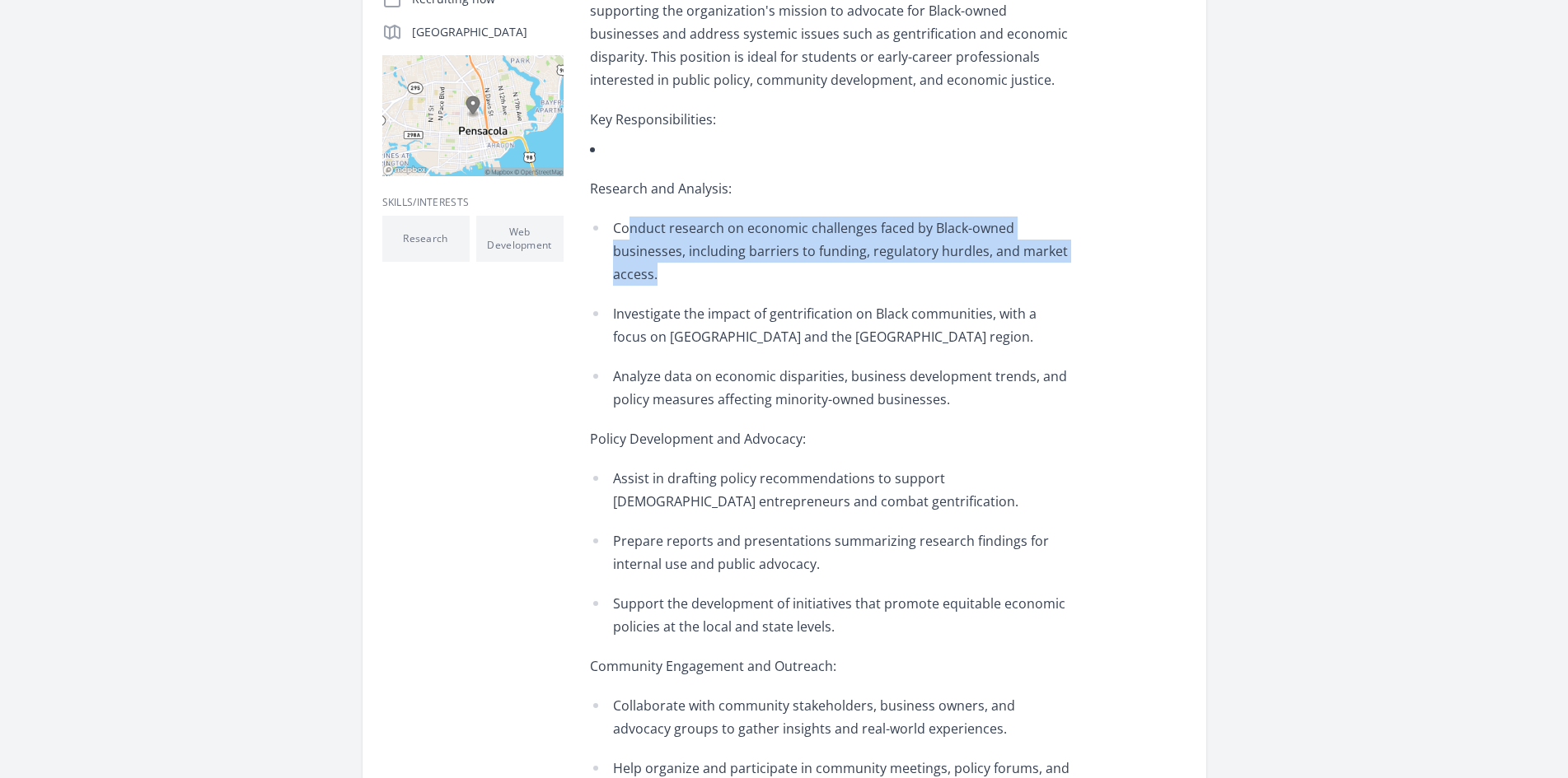
drag, startPoint x: 597, startPoint y: 385, endPoint x: 788, endPoint y: 456, distance: 203.8
click at [788, 286] on p "Conduct research on economic challenges faced by Black-owned businesses, includ…" at bounding box center [842, 251] width 459 height 69
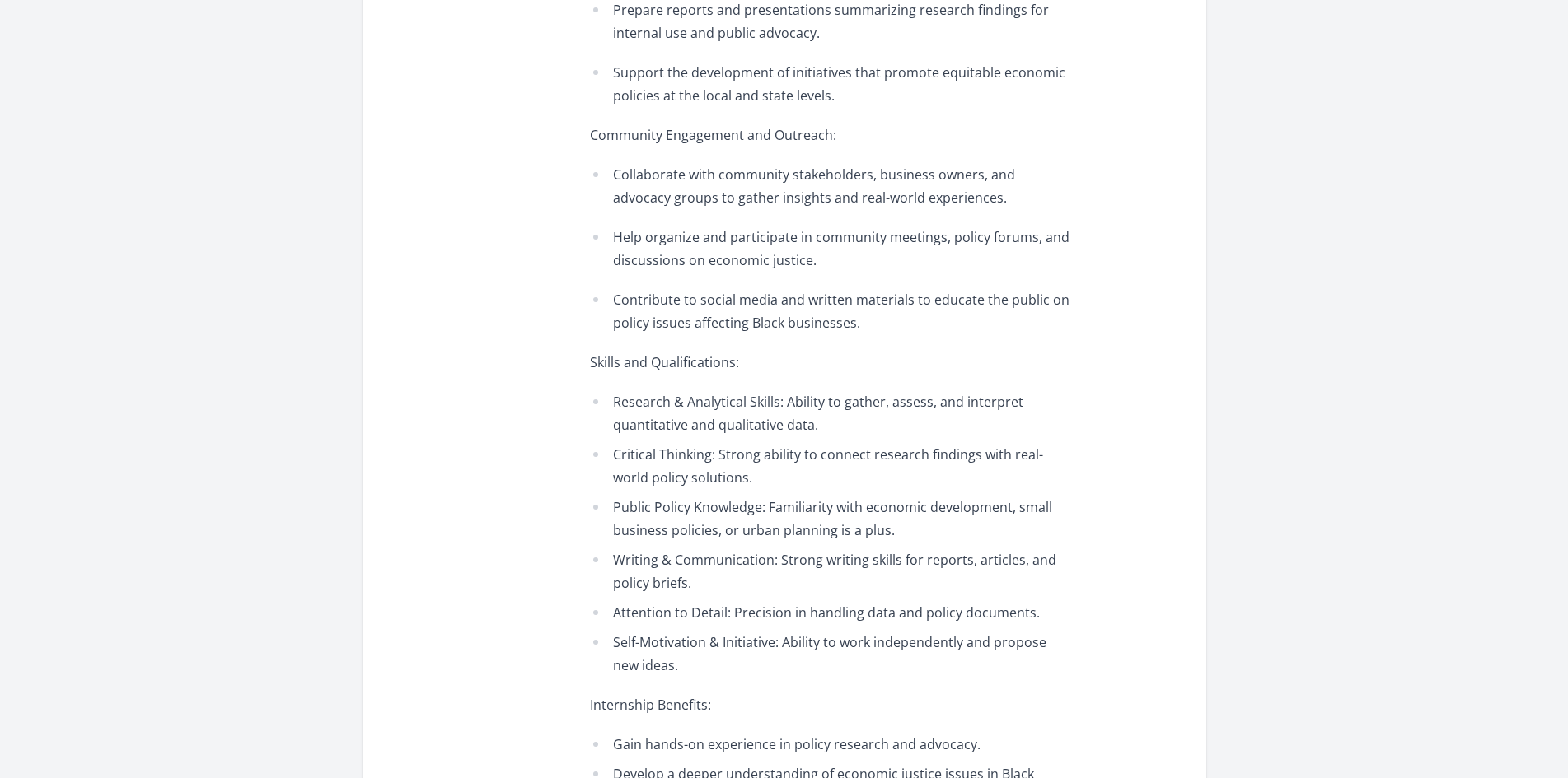
scroll to position [988, 0]
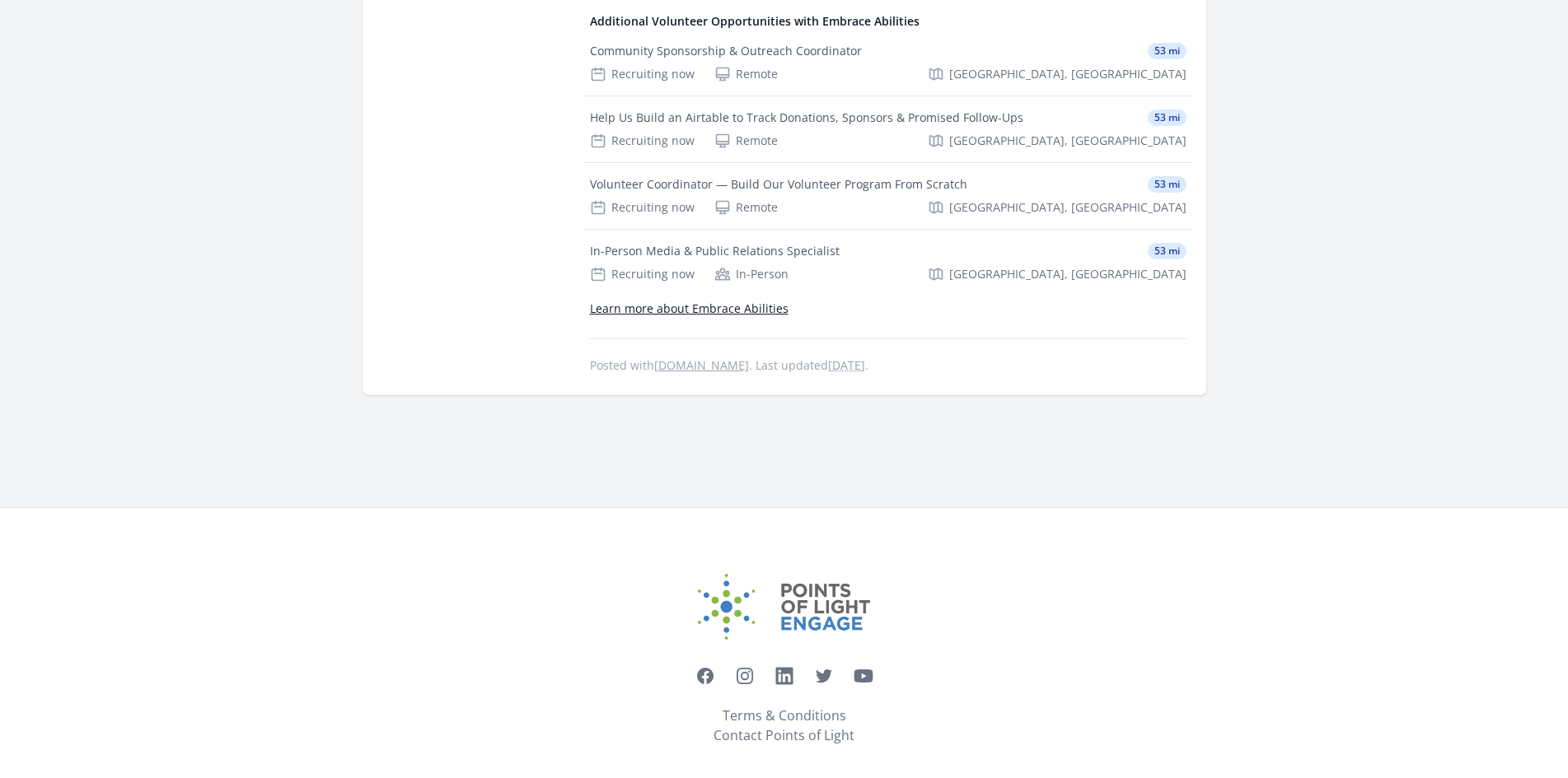
scroll to position [1977, 0]
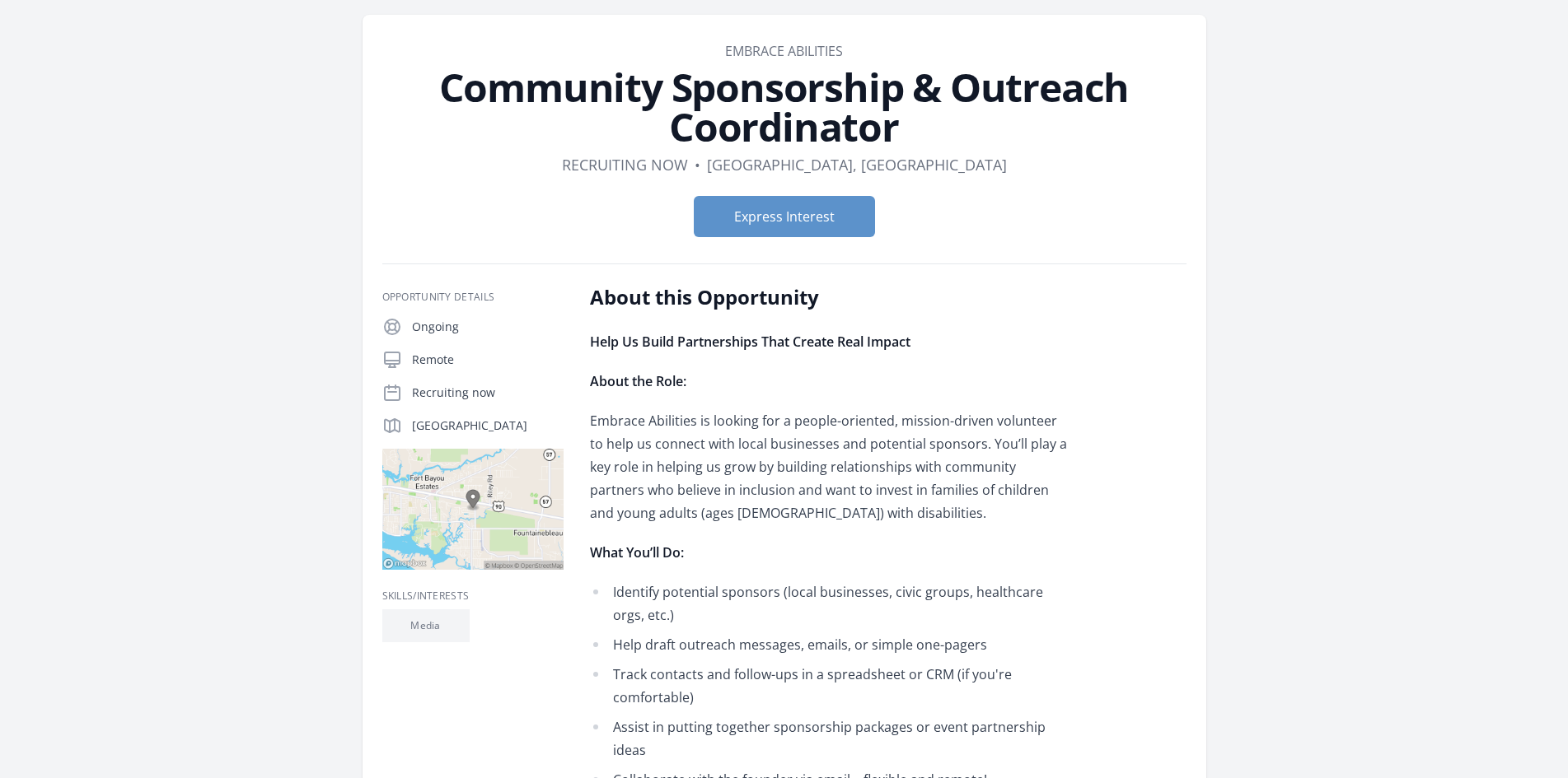
scroll to position [165, 0]
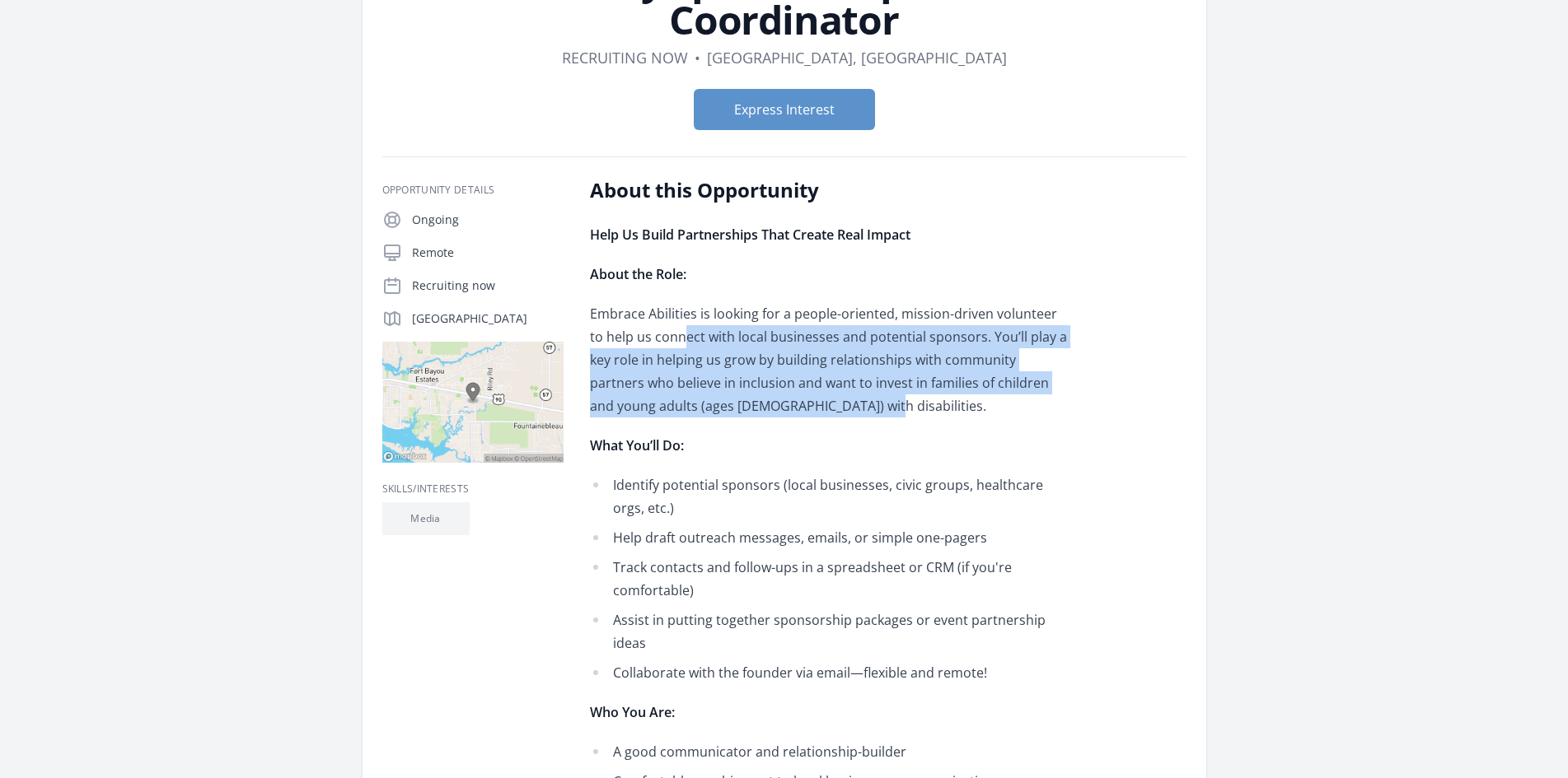
drag, startPoint x: 645, startPoint y: 468, endPoint x: 741, endPoint y: 562, distance: 134.4
click at [739, 417] on p "Embrace Abilities is looking for a people-oriented, mission-driven volunteer to…" at bounding box center [831, 360] width 482 height 115
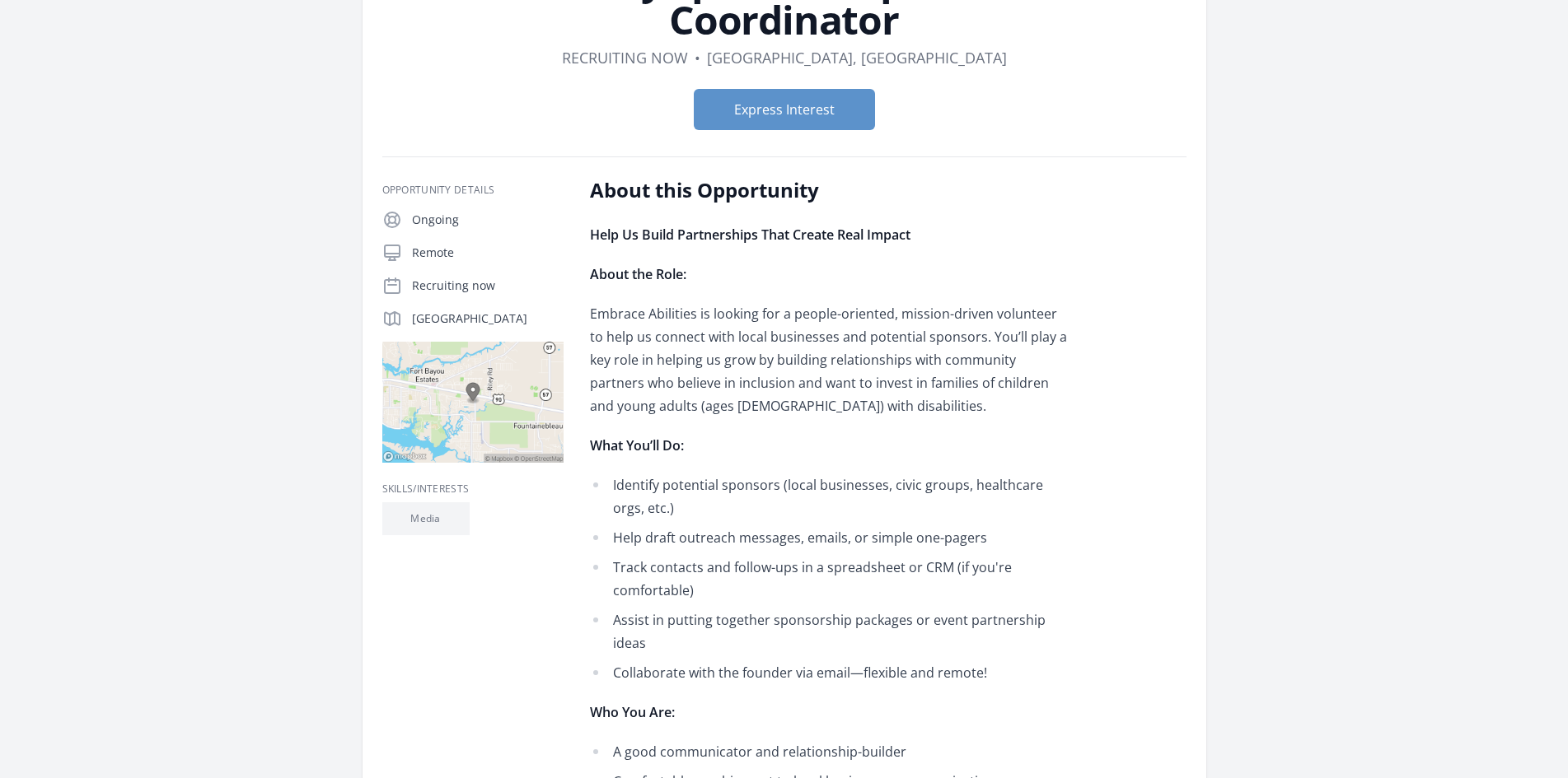
click at [767, 577] on div "Help Us Build Partnerships That Create Real Impact About the Role: Embrace Abil…" at bounding box center [831, 692] width 482 height 939
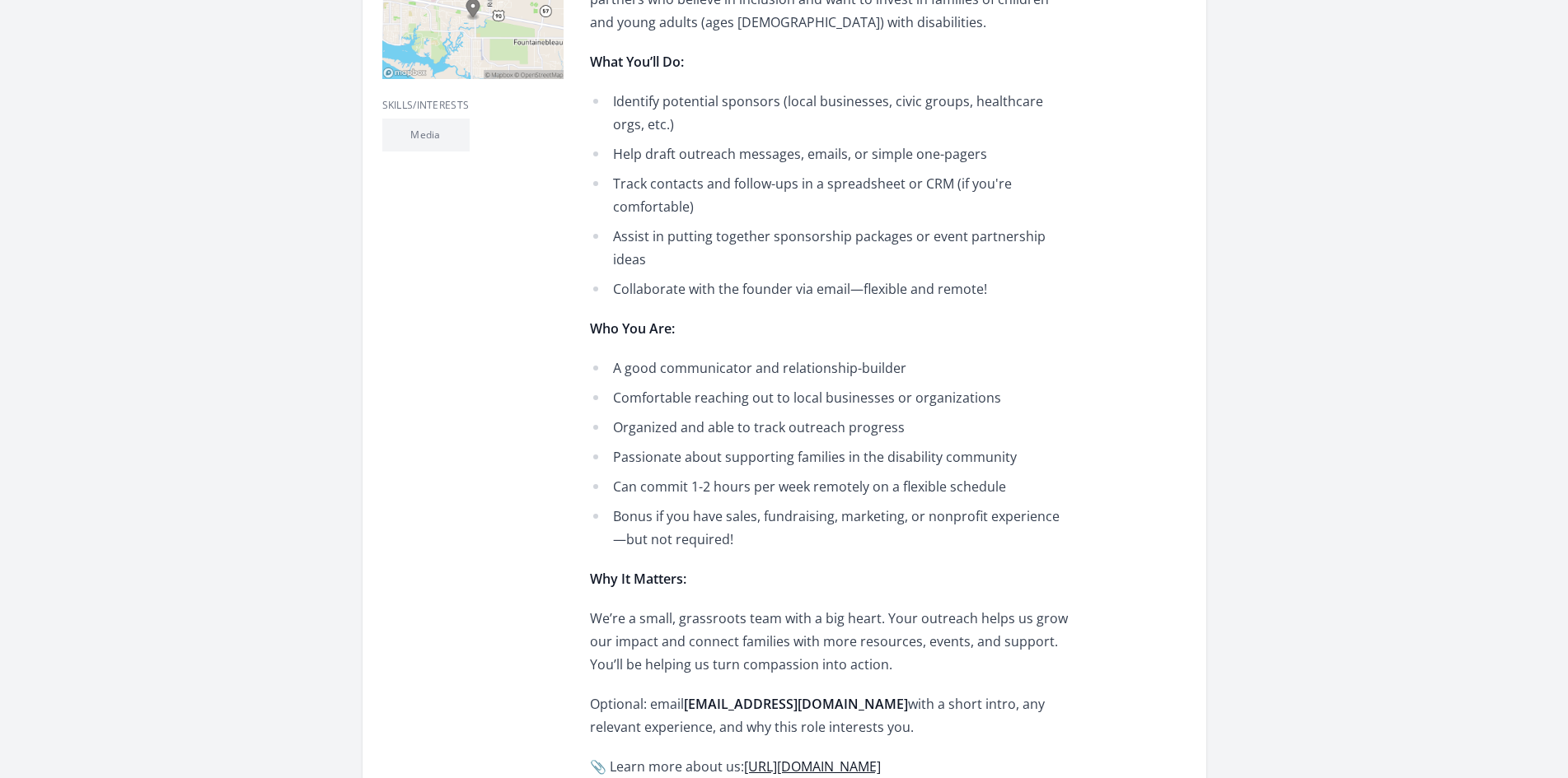
scroll to position [576, 0]
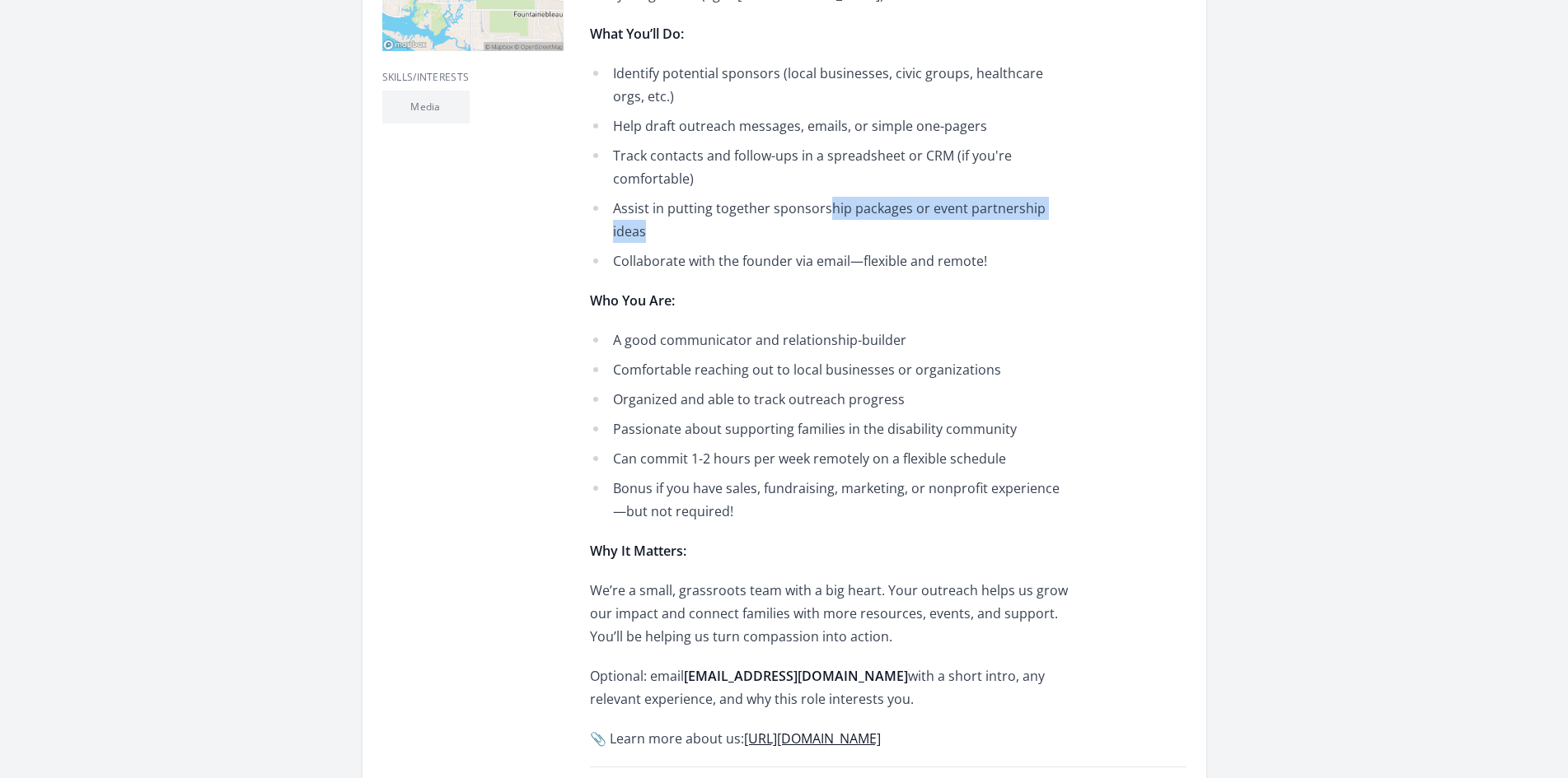
drag, startPoint x: 845, startPoint y: 402, endPoint x: 1150, endPoint y: 402, distance: 305.0
click at [1071, 243] on li "Assist in putting together sponsorship packages or event partnership ideas" at bounding box center [831, 219] width 482 height 46
drag, startPoint x: 699, startPoint y: 441, endPoint x: 886, endPoint y: 442, distance: 187.0
click at [886, 272] on li "Collaborate with the founder via email—flexible and remote!" at bounding box center [831, 262] width 482 height 23
click at [869, 462] on div "Help Us Build Partnerships That Create Real Impact About the Role: Embrace Abil…" at bounding box center [831, 281] width 482 height 939
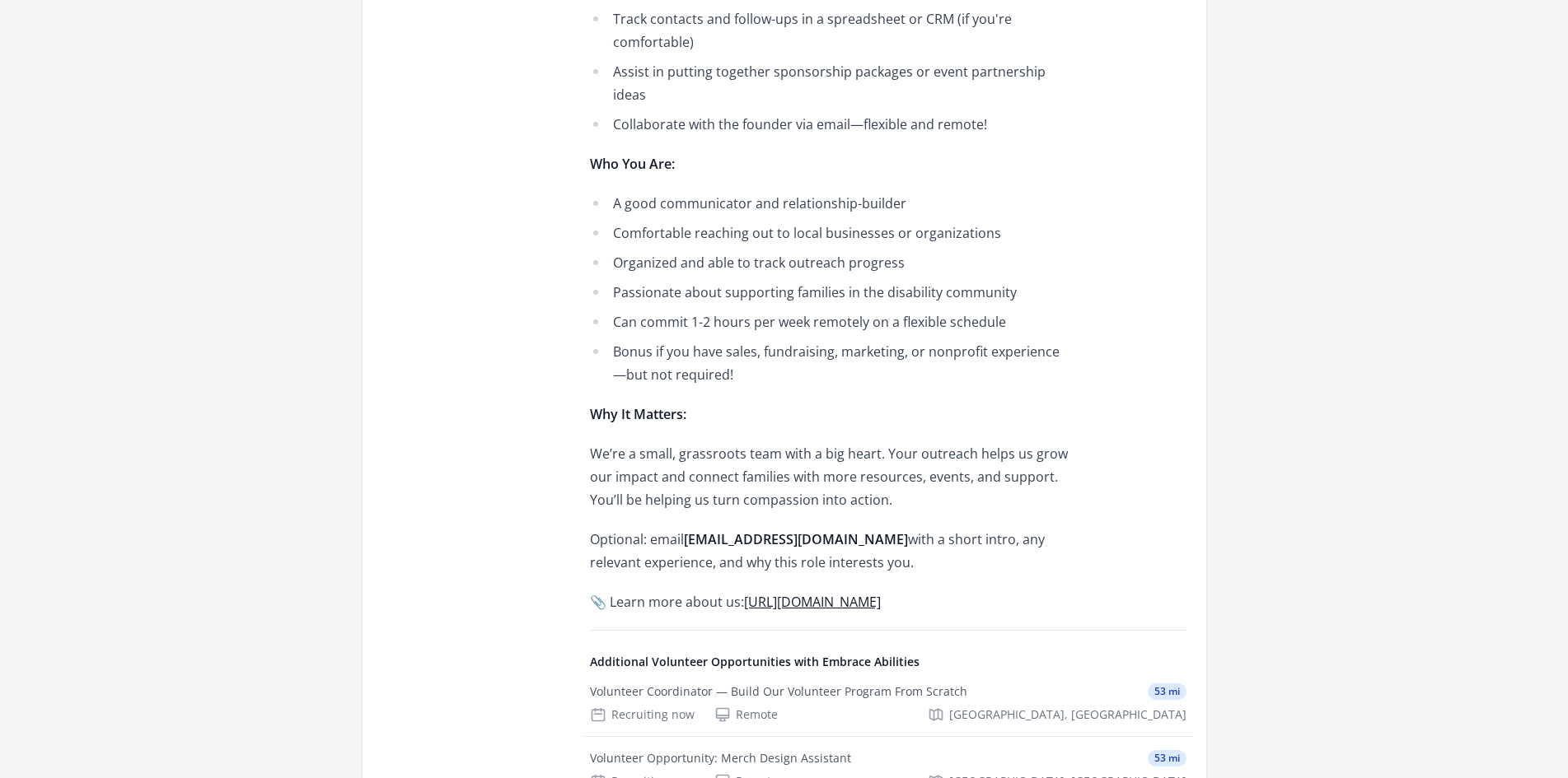
scroll to position [741, 0]
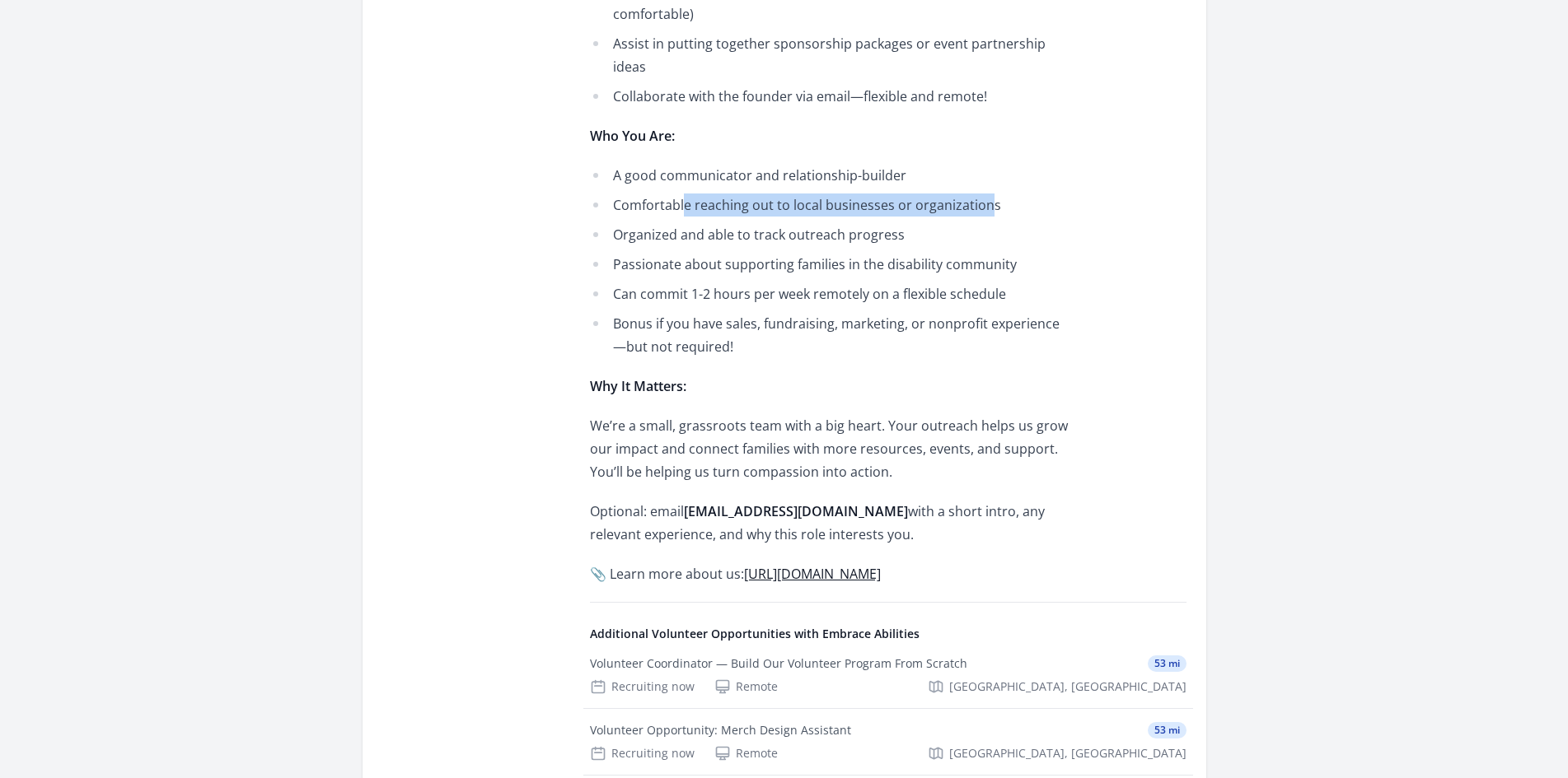
drag, startPoint x: 660, startPoint y: 409, endPoint x: 1034, endPoint y: 414, distance: 374.0
click at [1034, 217] on li "Comfortable reaching out to local businesses or organizations" at bounding box center [831, 205] width 482 height 23
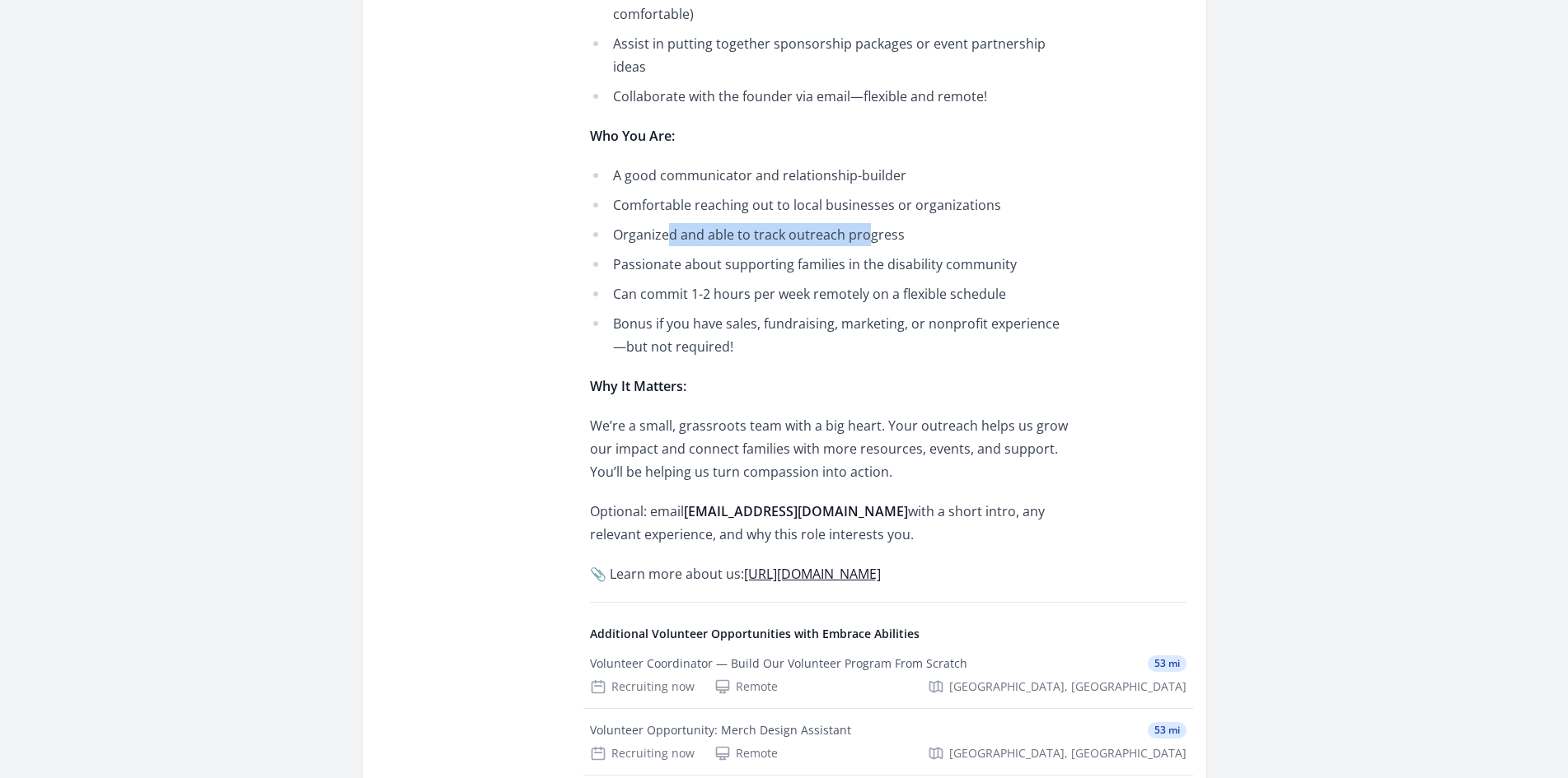
drag, startPoint x: 637, startPoint y: 454, endPoint x: 886, endPoint y: 456, distance: 249.0
click at [886, 247] on li "Organized and able to track outreach progress" at bounding box center [831, 235] width 482 height 23
click at [793, 276] on li "Passionate about supporting families in the disability community" at bounding box center [831, 265] width 482 height 23
drag, startPoint x: 657, startPoint y: 451, endPoint x: 914, endPoint y: 454, distance: 257.0
click at [914, 247] on li "Organized and able to track outreach progress" at bounding box center [831, 235] width 482 height 23
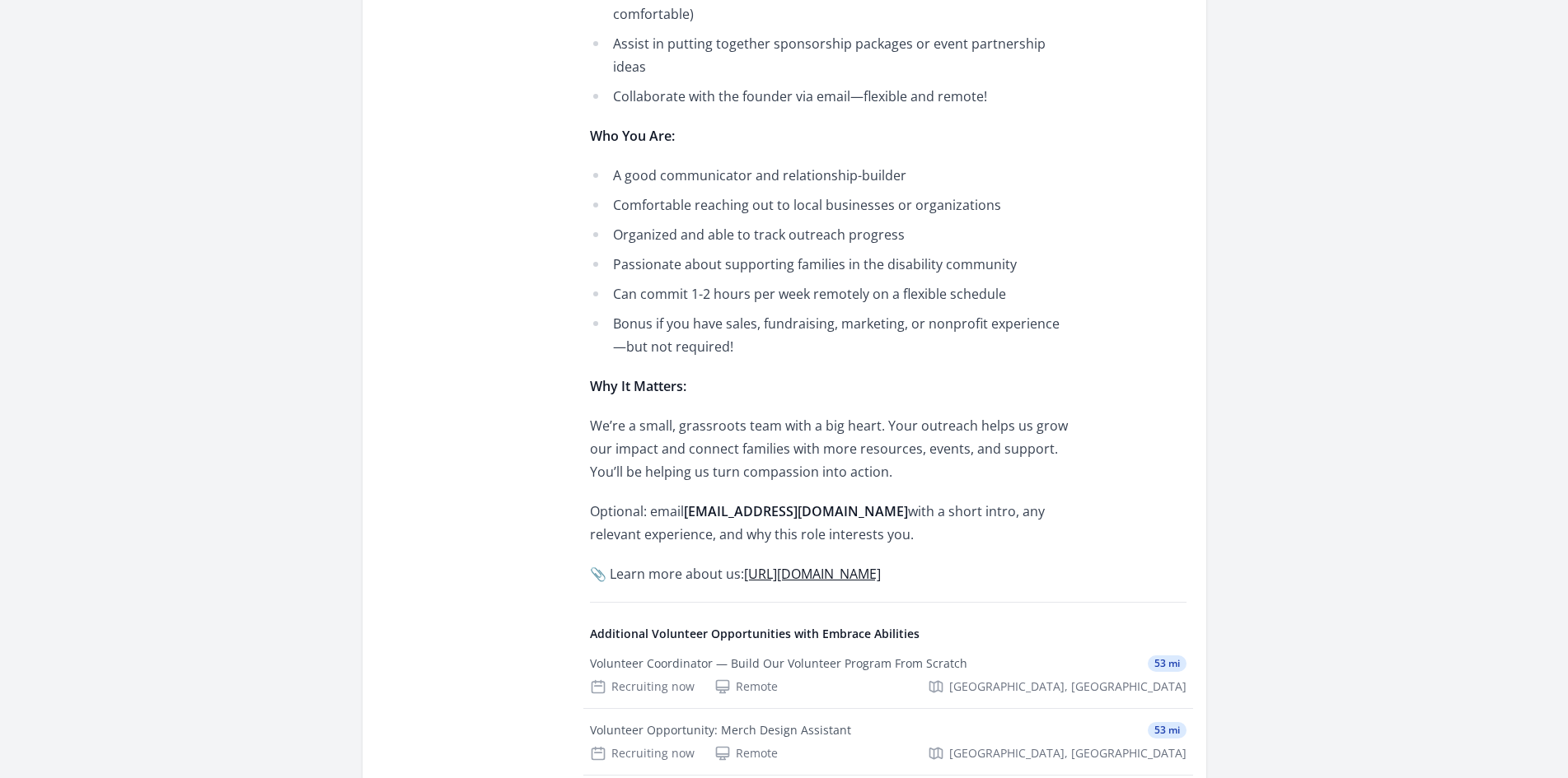
click at [801, 276] on li "Passionate about supporting families in the disability community" at bounding box center [831, 265] width 482 height 23
drag, startPoint x: 679, startPoint y: 486, endPoint x: 1027, endPoint y: 485, distance: 348.0
click at [1027, 276] on li "Passionate about supporting families in the disability community" at bounding box center [831, 265] width 482 height 23
drag, startPoint x: 753, startPoint y: 527, endPoint x: 855, endPoint y: 523, distance: 102.1
click at [855, 306] on li "Can commit 1-2 hours per week remotely on a flexible schedule" at bounding box center [831, 294] width 482 height 23
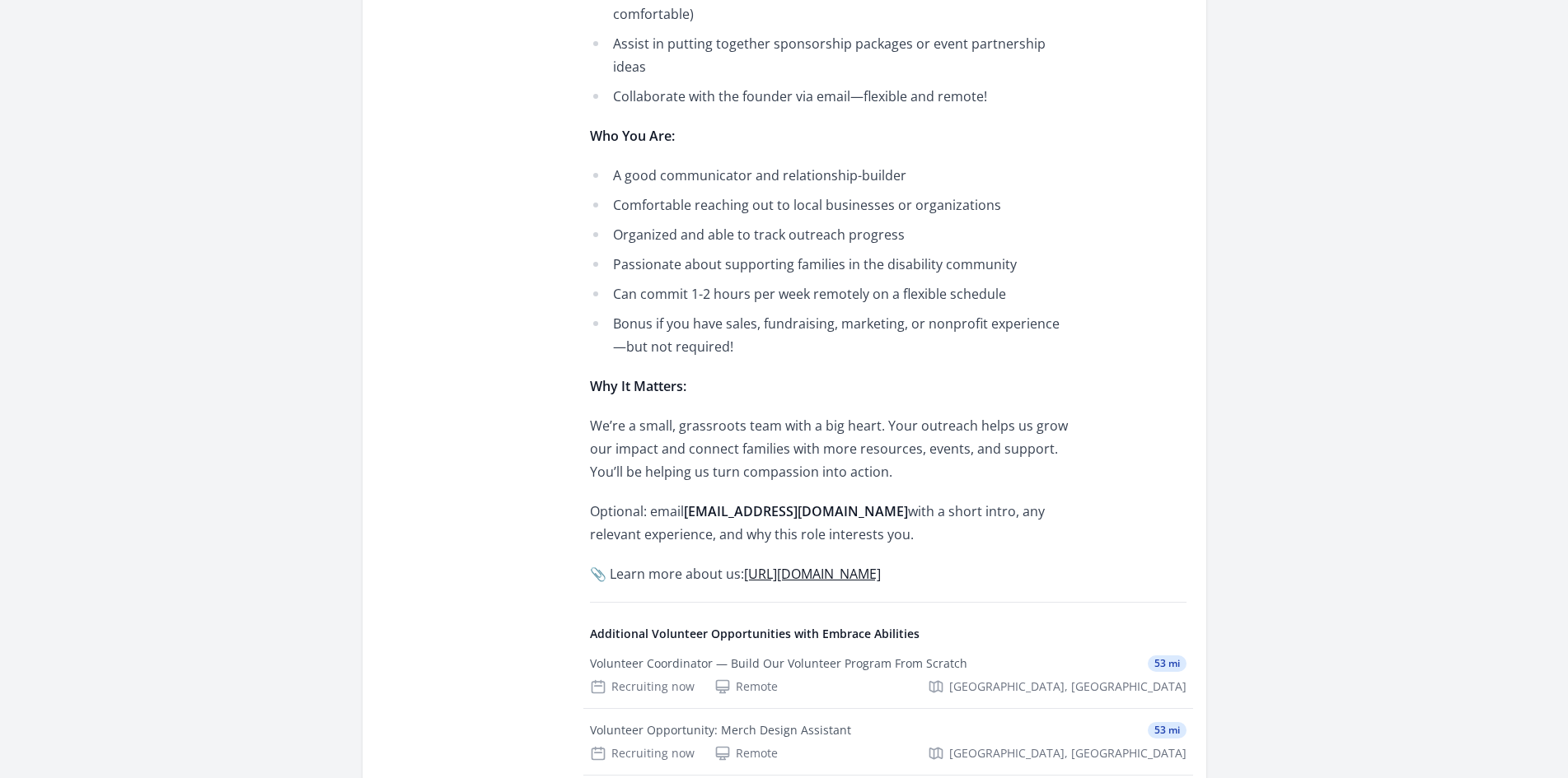
click at [771, 358] on li "Bonus if you have sales, fundraising, marketing, or nonprofit experience—but no…" at bounding box center [831, 335] width 482 height 46
drag, startPoint x: 684, startPoint y: 561, endPoint x: 975, endPoint y: 593, distance: 292.8
click at [977, 358] on li "Bonus if you have sales, fundraising, marketing, or nonprofit experience—but no…" at bounding box center [831, 335] width 482 height 46
click at [970, 358] on li "Bonus if you have sales, fundraising, marketing, or nonprofit experience—but no…" at bounding box center [831, 335] width 482 height 46
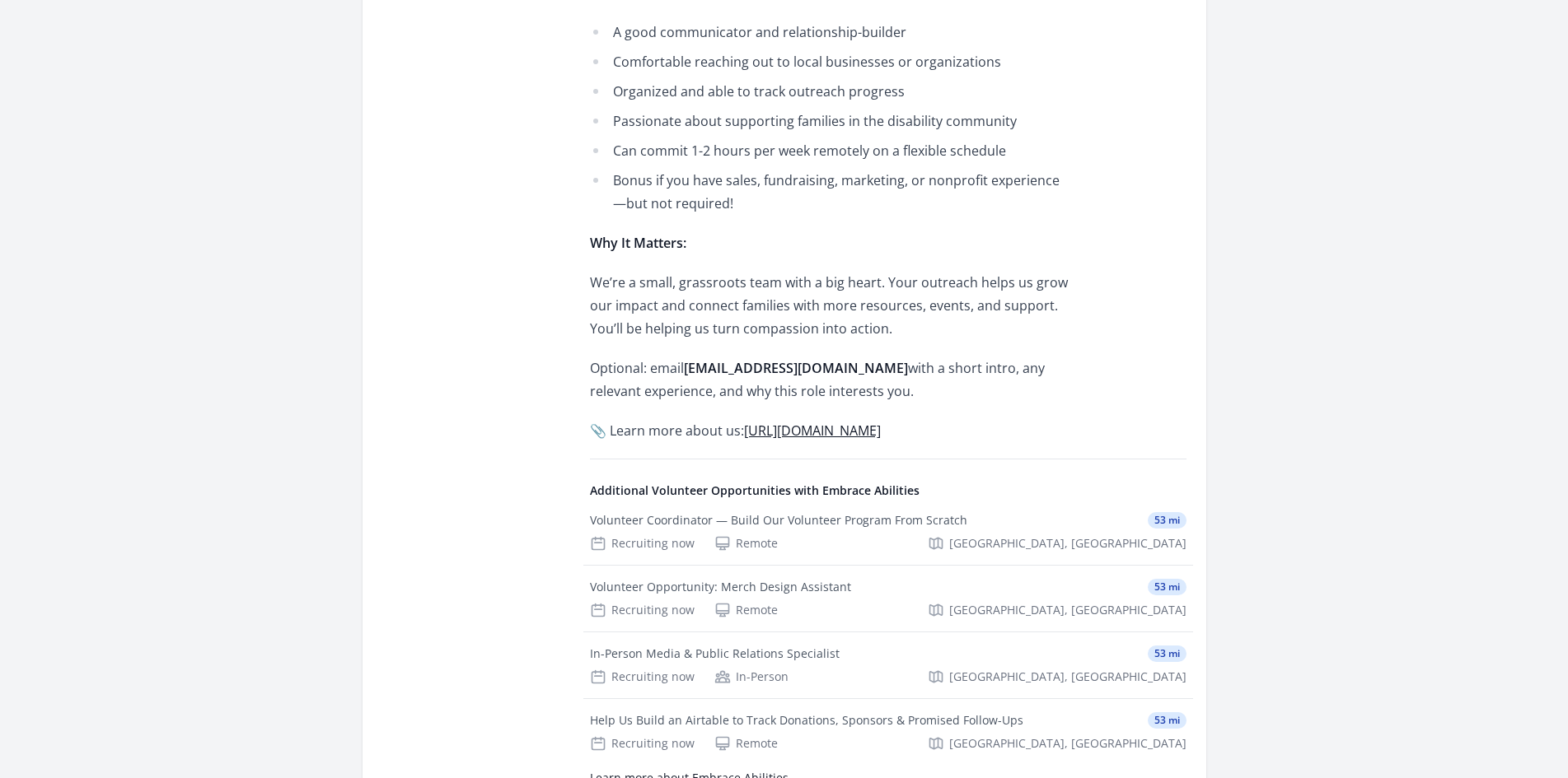
scroll to position [906, 0]
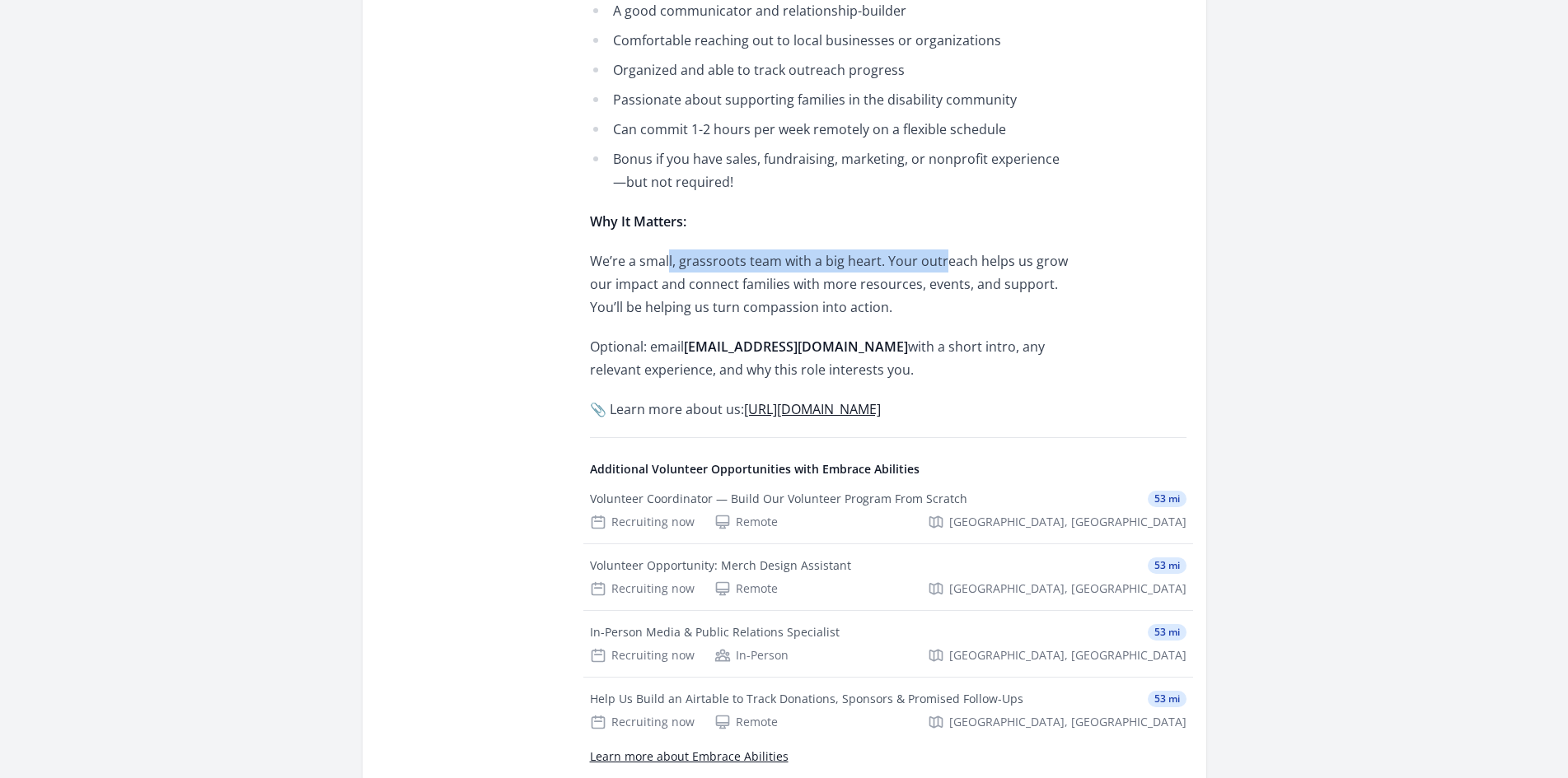
drag, startPoint x: 677, startPoint y: 530, endPoint x: 976, endPoint y: 533, distance: 299.0
click at [976, 319] on p "We’re a small, grassroots team with a big heart. Your outreach helps us grow ou…" at bounding box center [831, 284] width 482 height 69
click at [901, 319] on p "We’re a small, grassroots team with a big heart. Your outreach helps us grow ou…" at bounding box center [831, 284] width 482 height 69
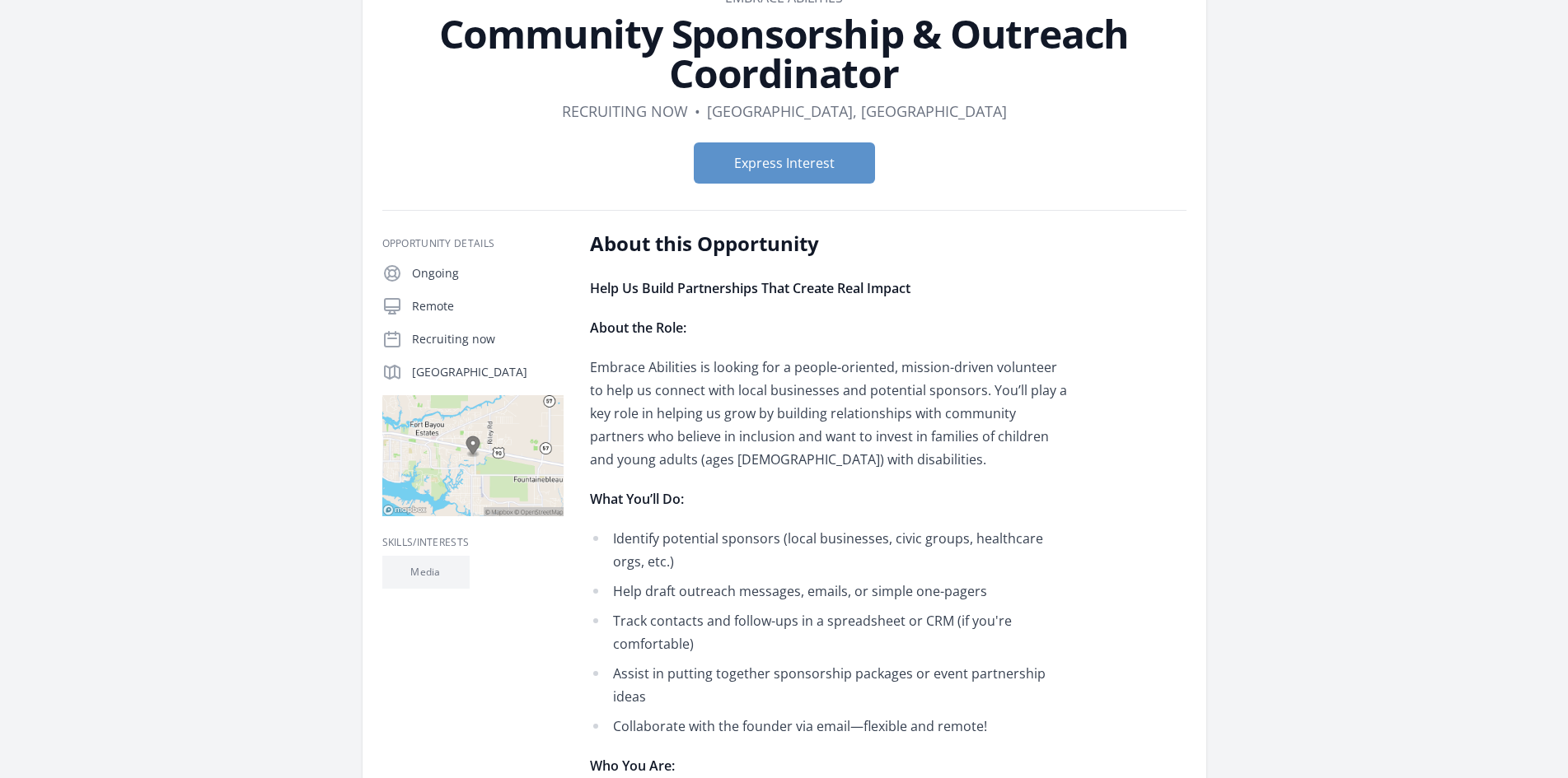
scroll to position [82, 0]
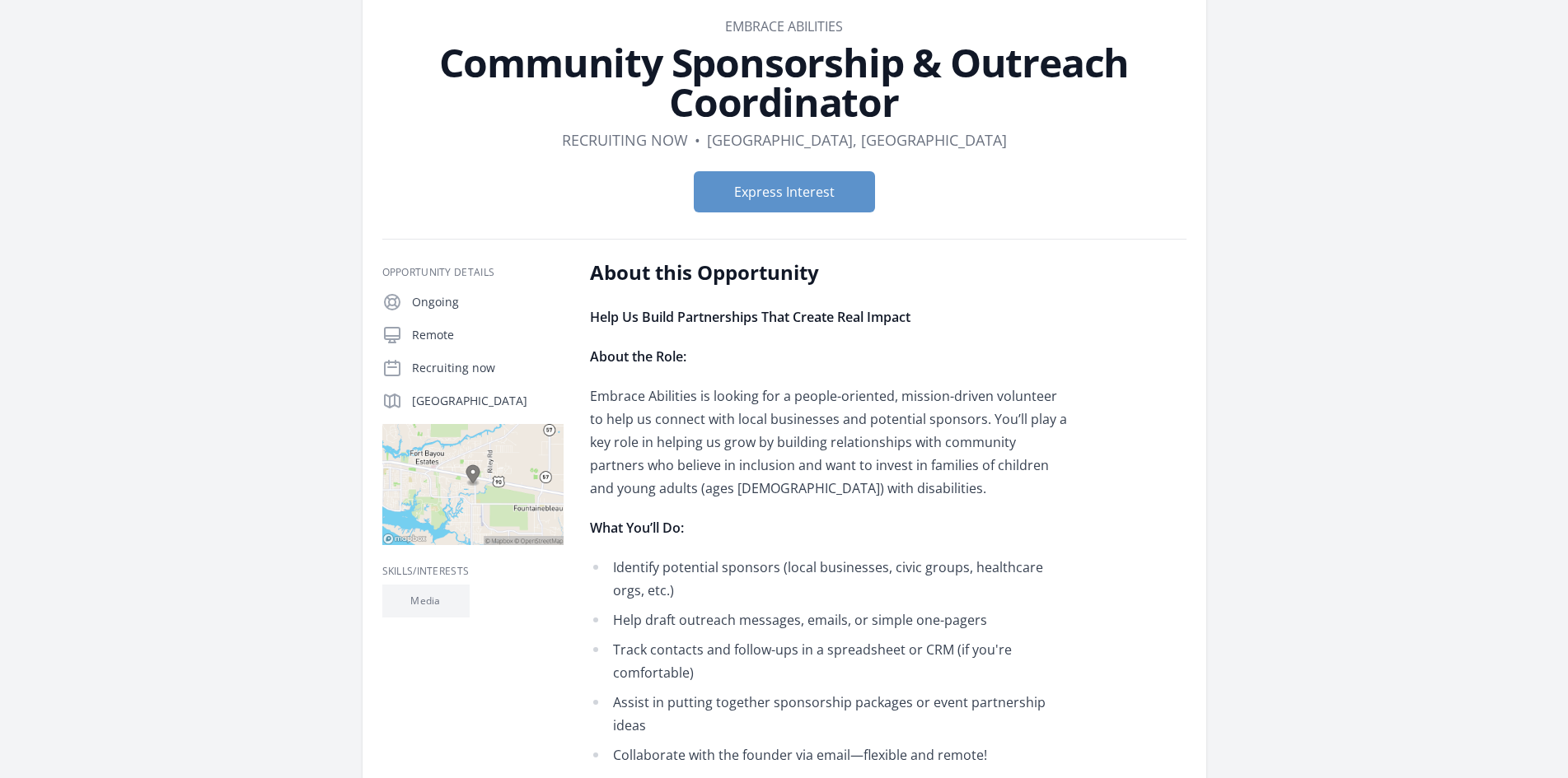
drag, startPoint x: 720, startPoint y: 262, endPoint x: 941, endPoint y: 242, distance: 221.9
click at [1057, 214] on header "Organization Embrace Abilities Community Sponsorship & Outreach Coordinator Dur…" at bounding box center [784, 121] width 804 height 209
click at [833, 212] on button "Express Interest" at bounding box center [784, 192] width 182 height 41
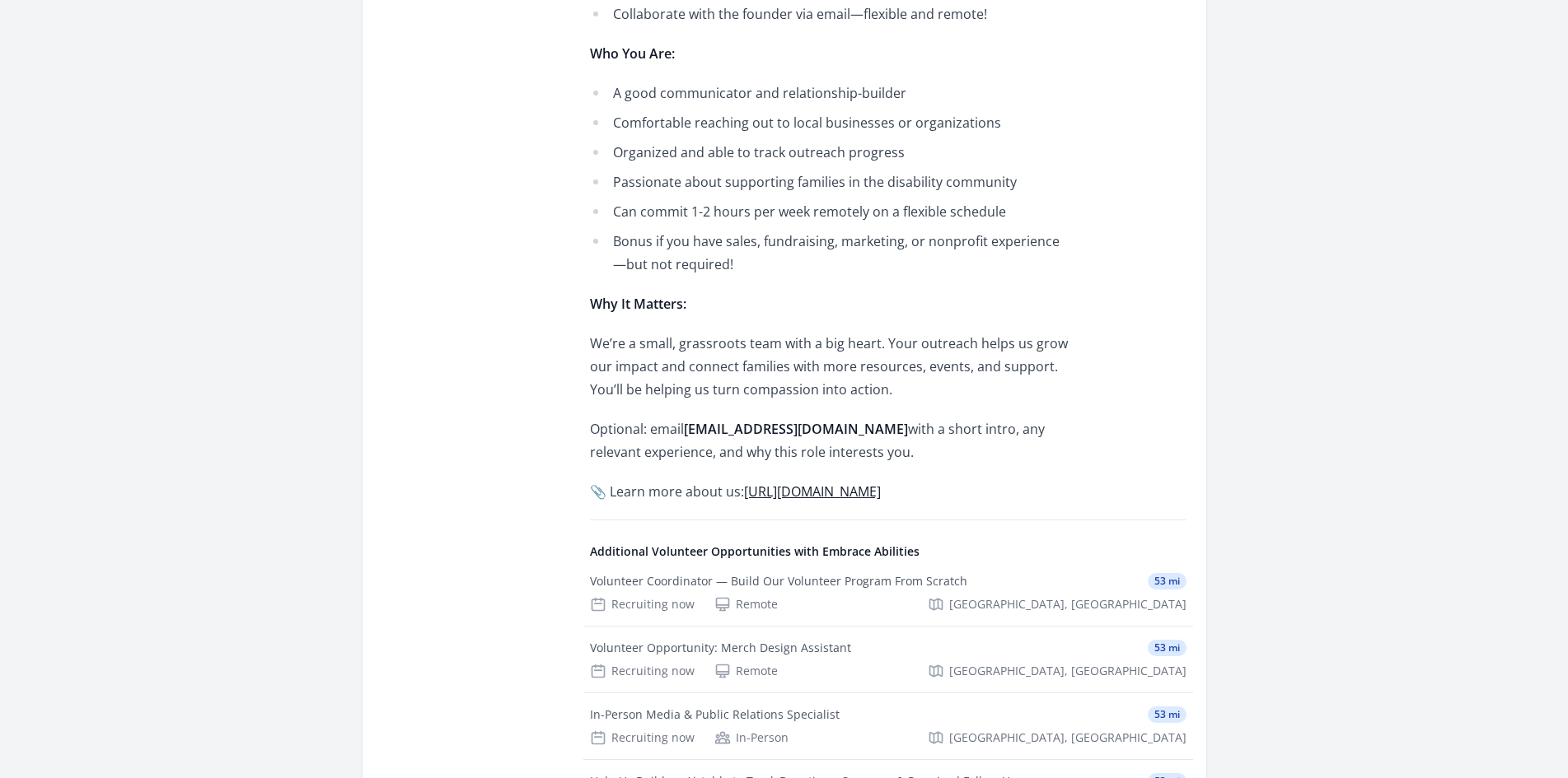
scroll to position [906, 0]
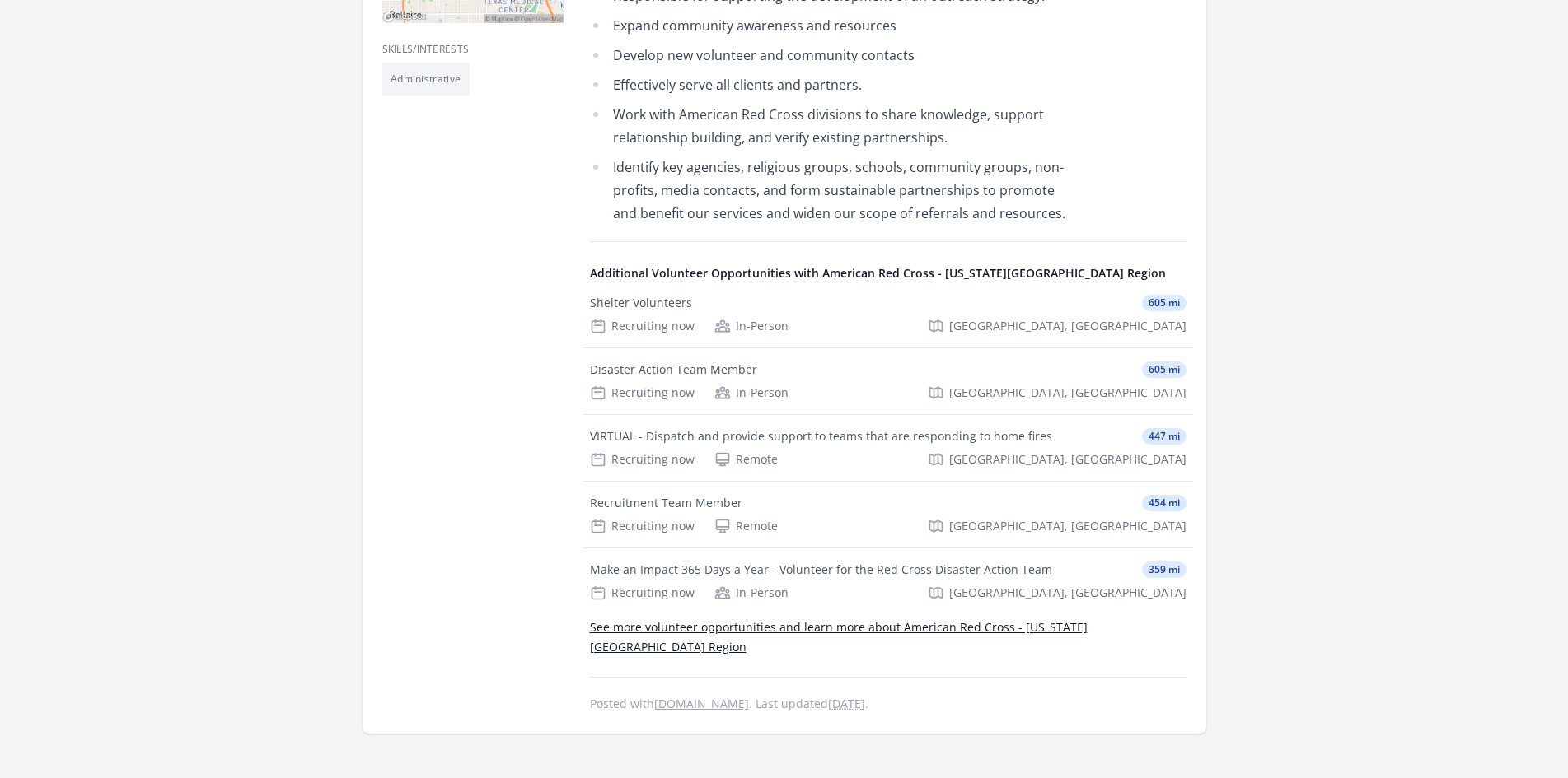
scroll to position [576, 0]
